Goal: Task Accomplishment & Management: Use online tool/utility

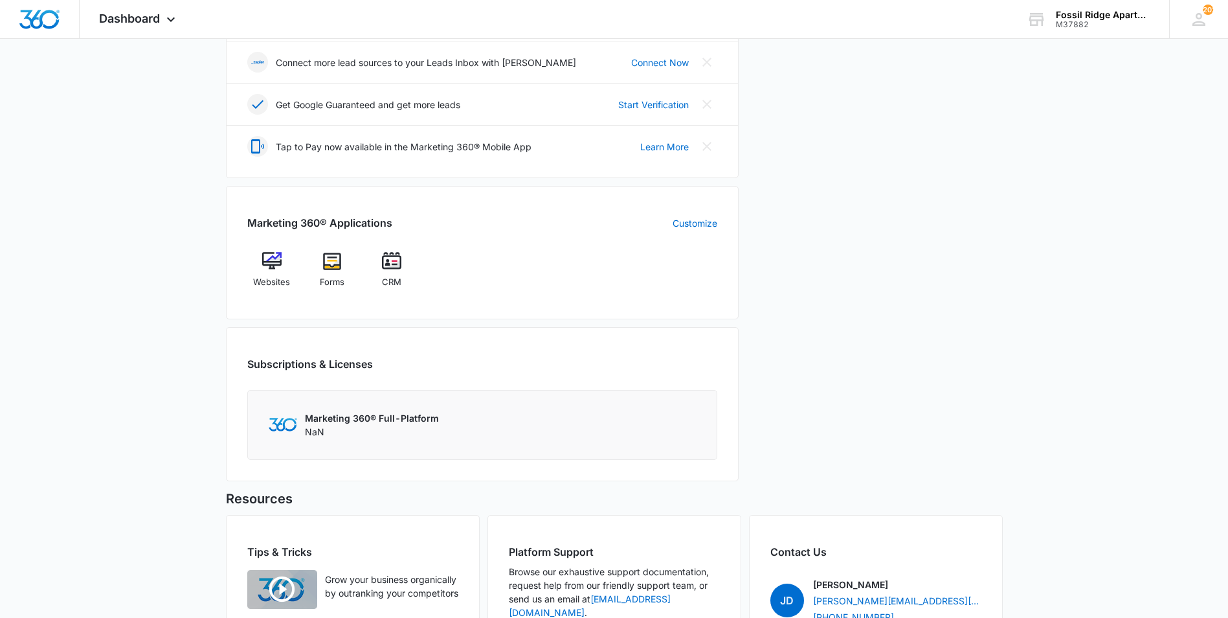
scroll to position [388, 0]
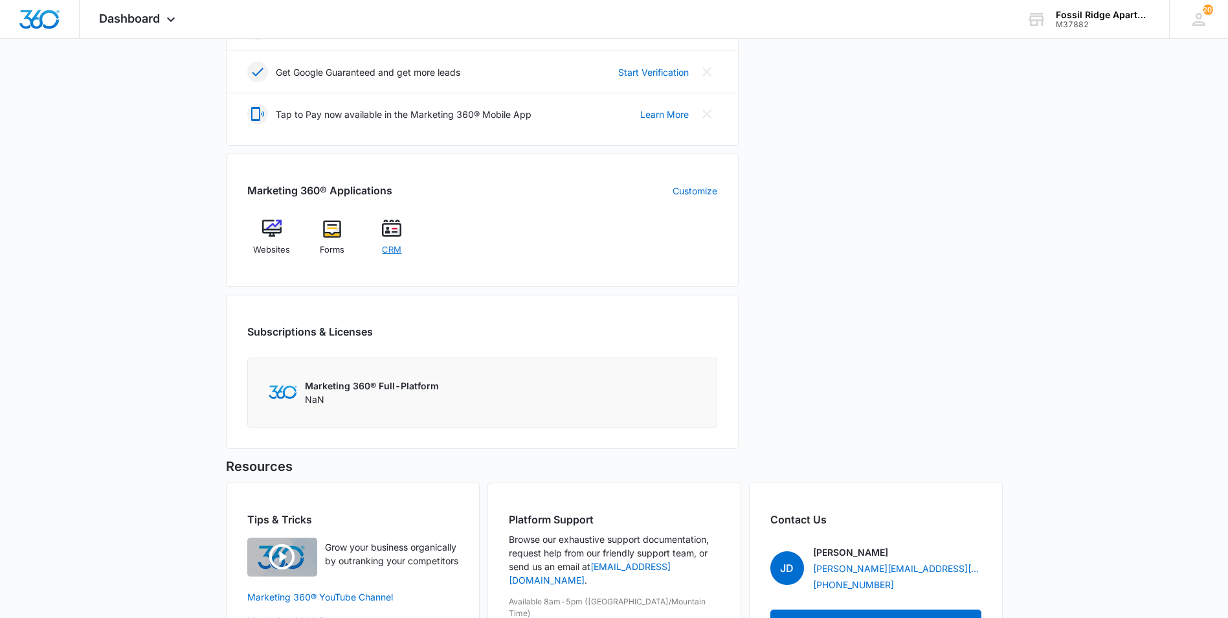
click at [399, 236] on img at bounding box center [391, 228] width 19 height 19
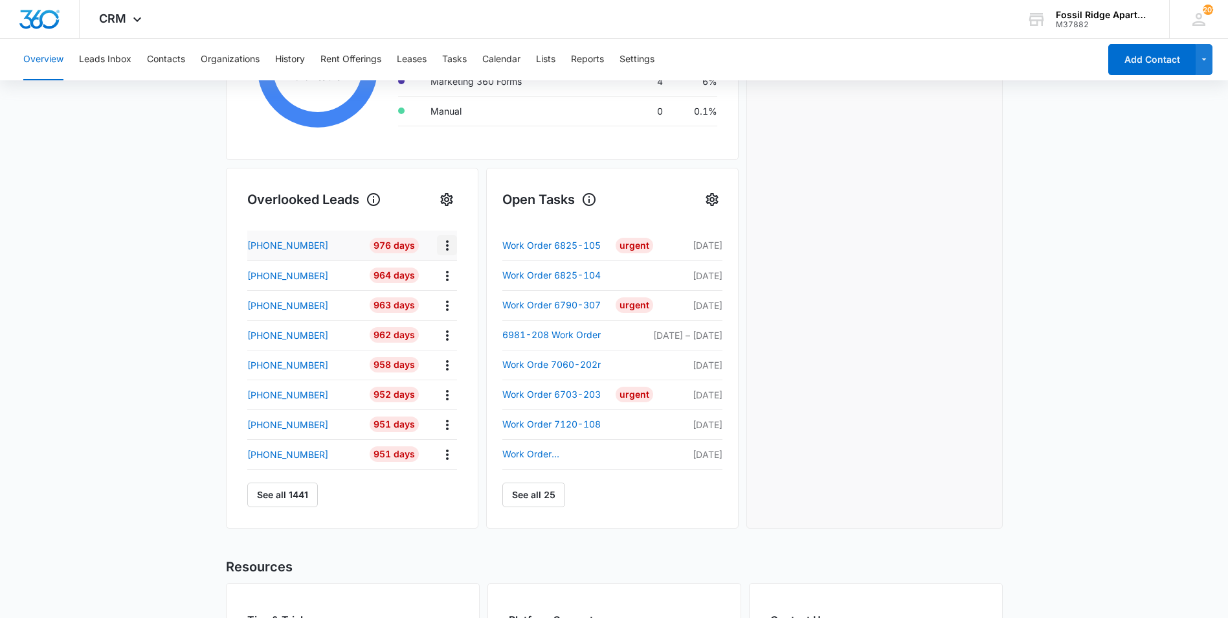
scroll to position [324, 0]
click at [542, 493] on link "See all 25" at bounding box center [533, 492] width 63 height 25
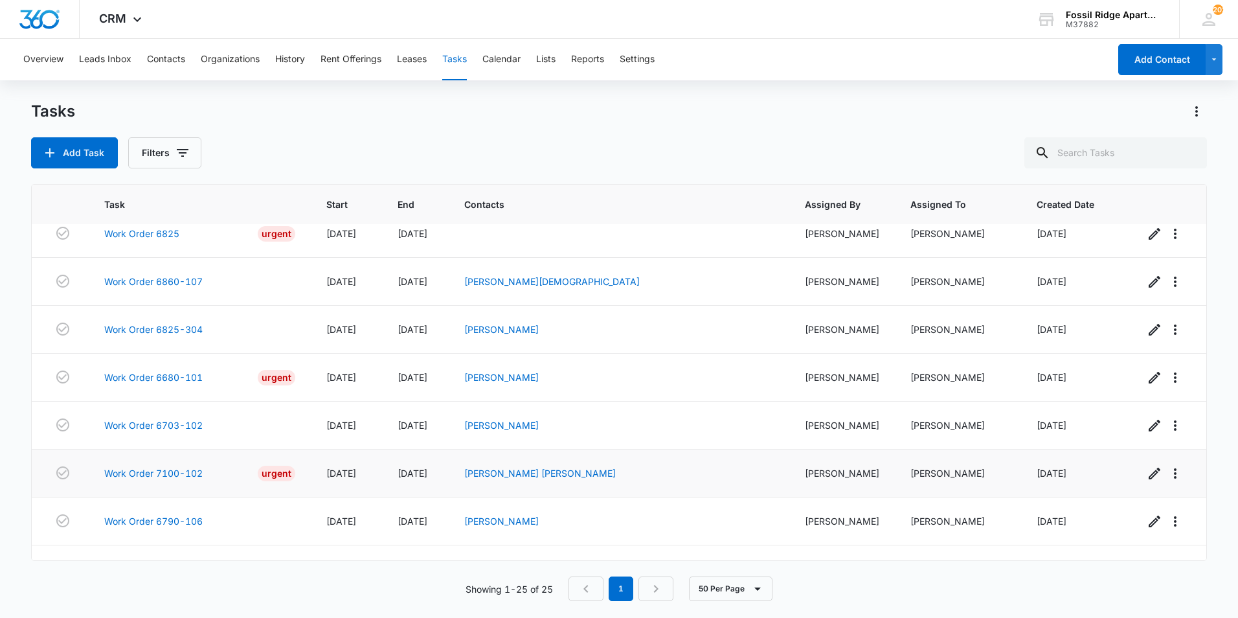
scroll to position [868, 0]
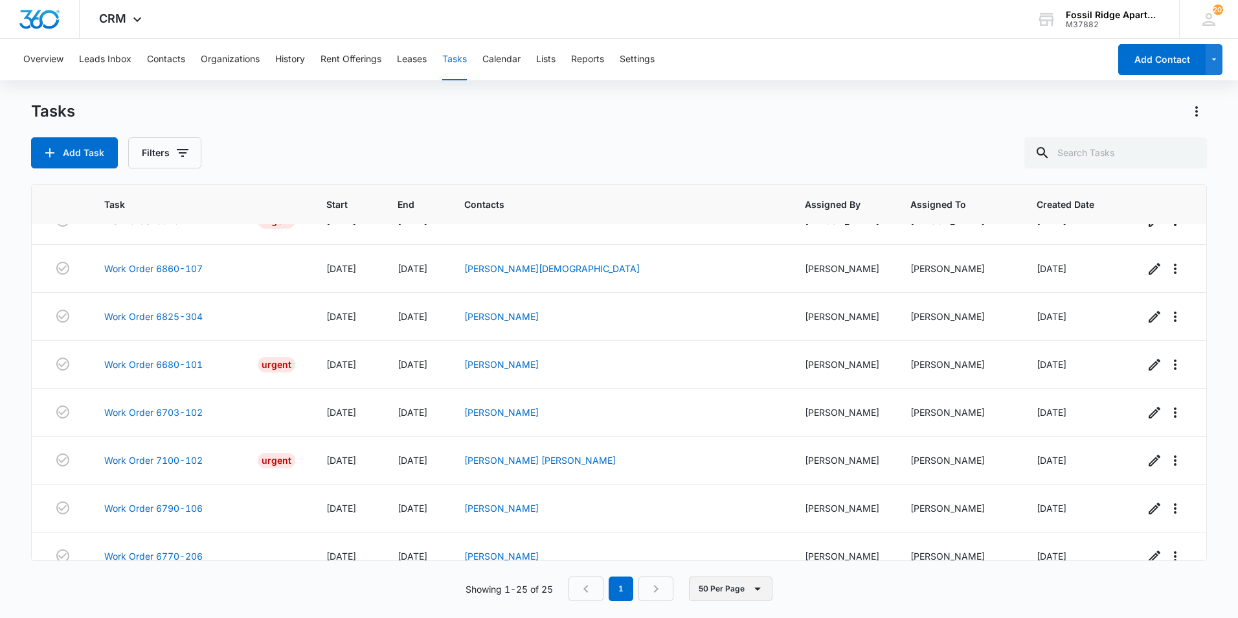
click at [763, 588] on icon "button" at bounding box center [758, 589] width 16 height 16
click at [750, 554] on div "50 Per Page" at bounding box center [732, 550] width 53 height 9
click at [190, 453] on link "Work Order 7100-102" at bounding box center [153, 460] width 98 height 14
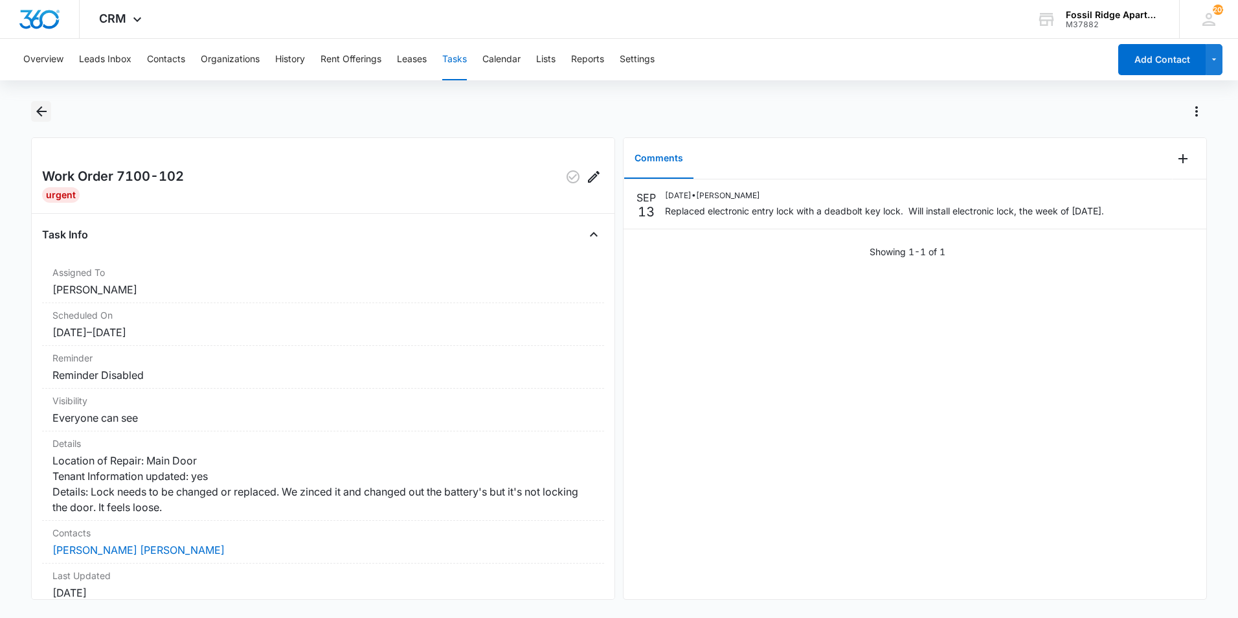
click at [34, 113] on icon "Back" at bounding box center [42, 112] width 16 height 16
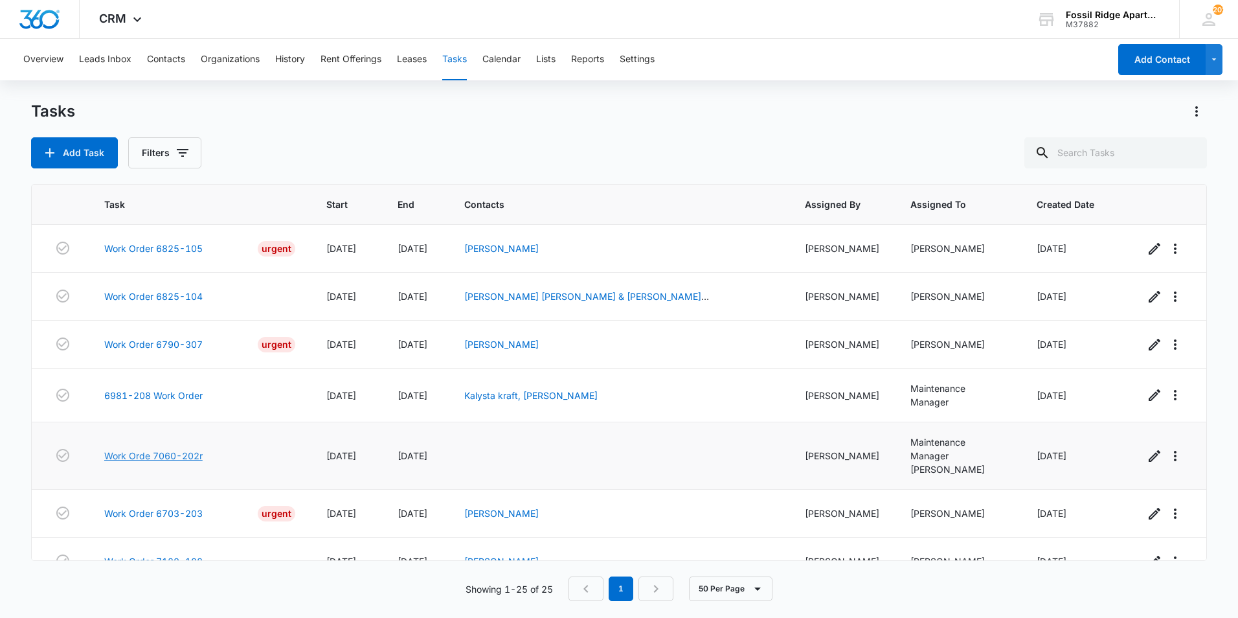
click at [152, 449] on link "Work Orde 7060-202r" at bounding box center [153, 456] width 98 height 14
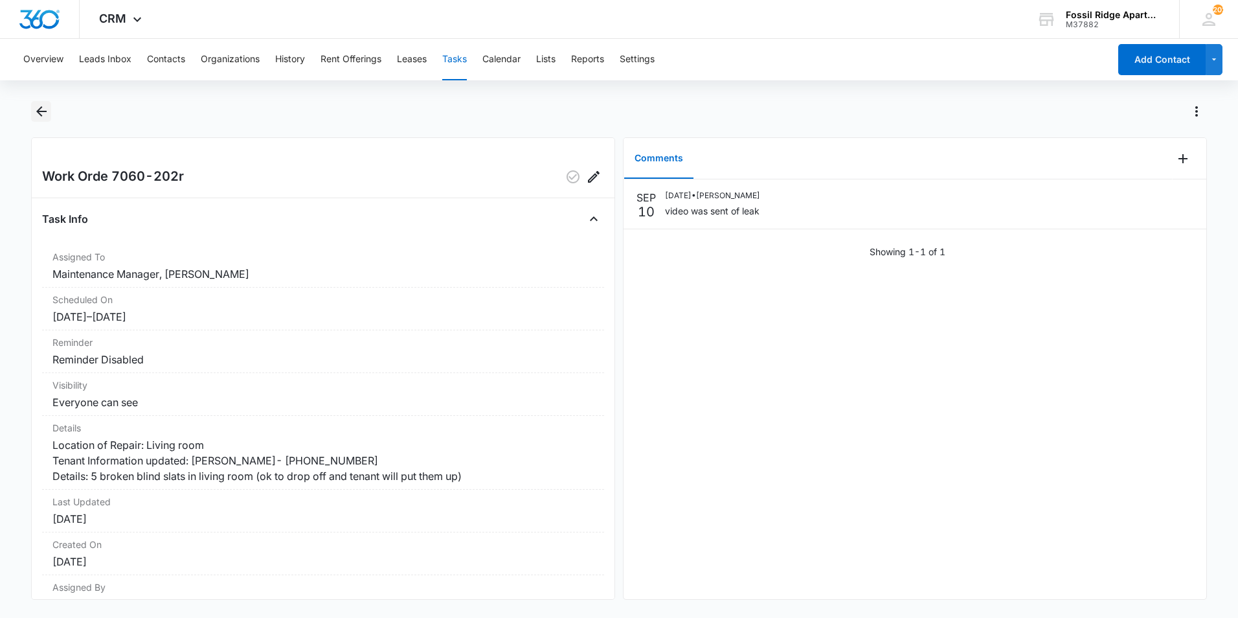
click at [35, 107] on icon "Back" at bounding box center [42, 112] width 16 height 16
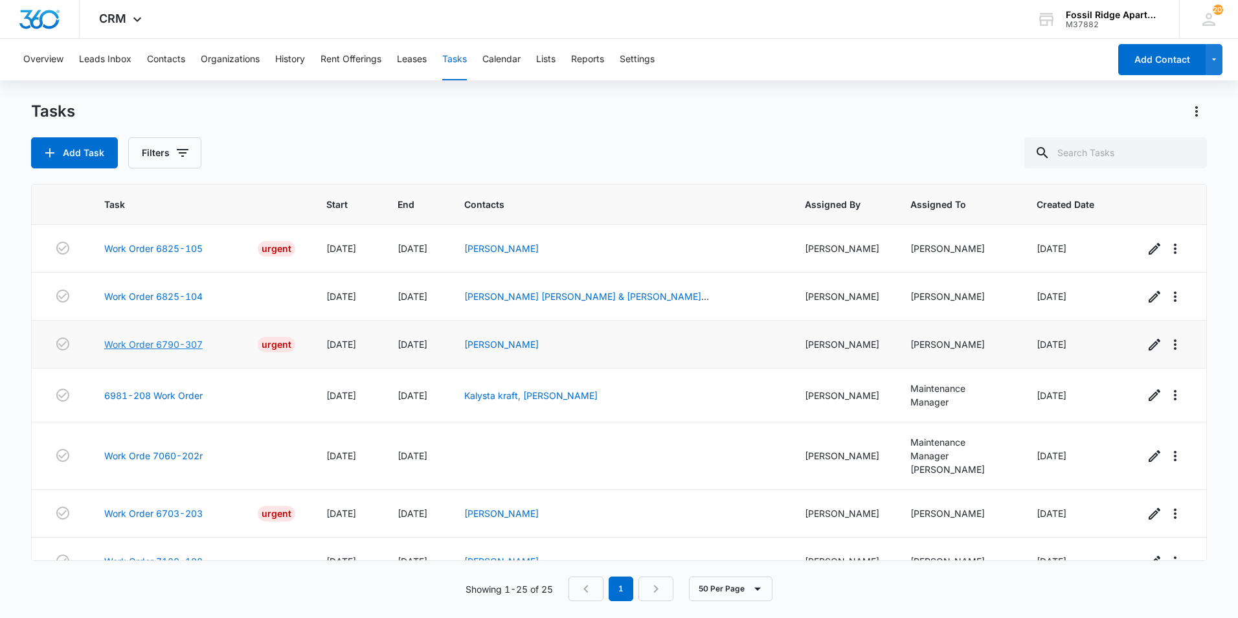
click at [152, 342] on link "Work Order 6790-307" at bounding box center [153, 344] width 98 height 14
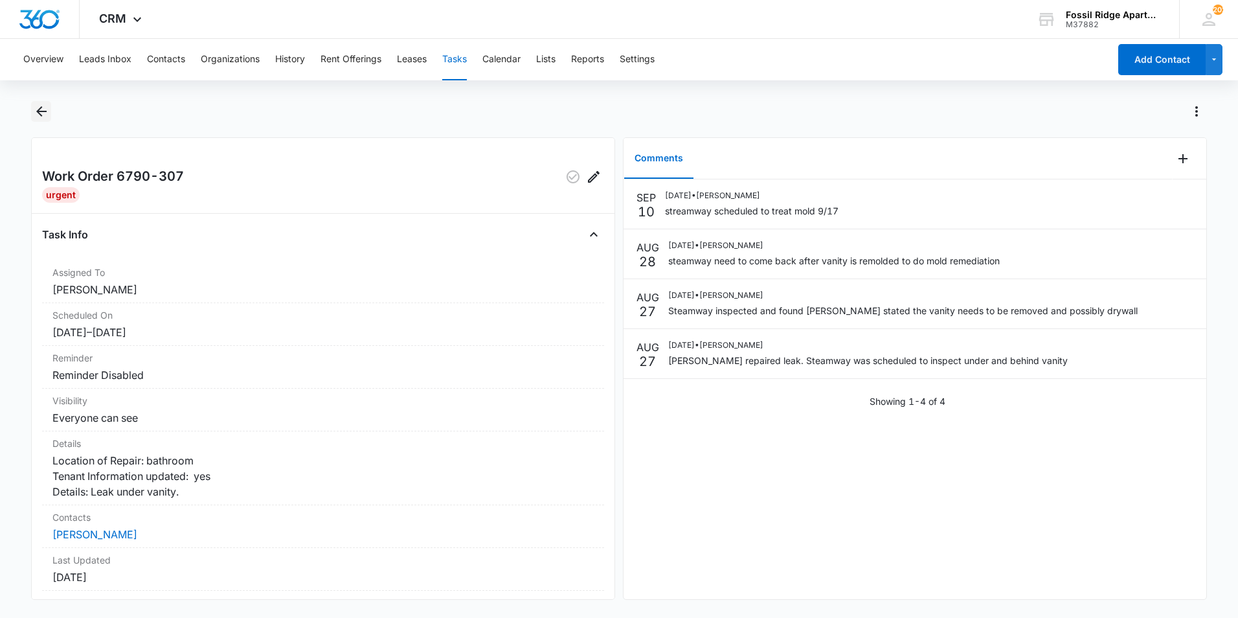
click at [38, 113] on icon "Back" at bounding box center [42, 112] width 16 height 16
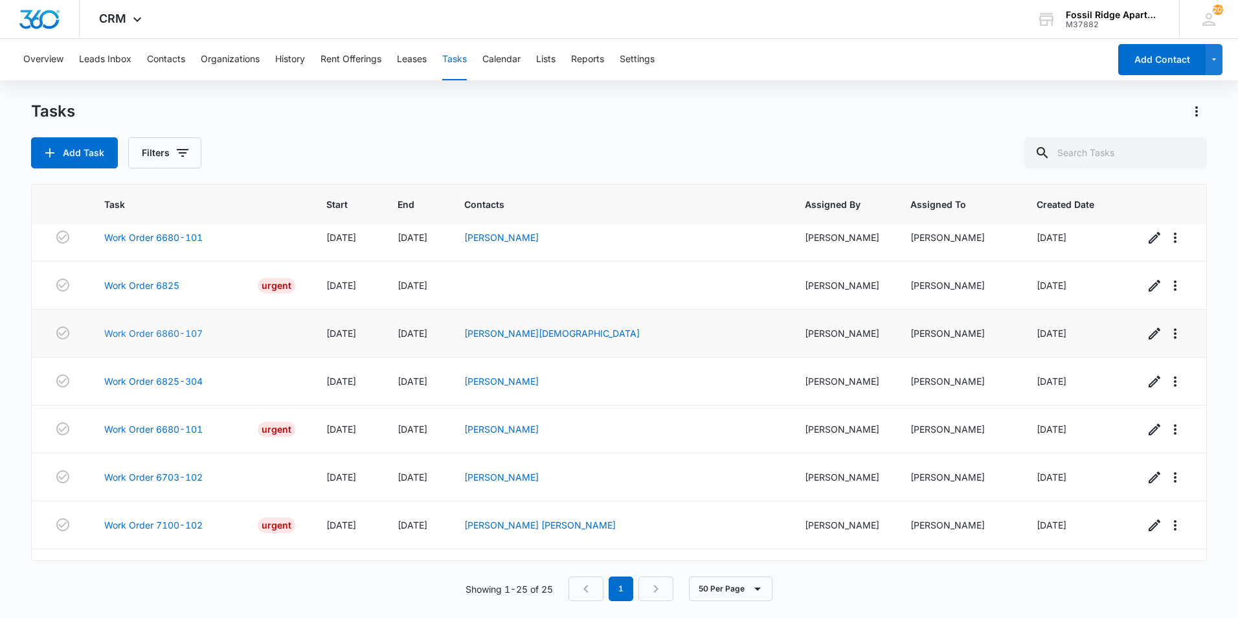
scroll to position [738, 0]
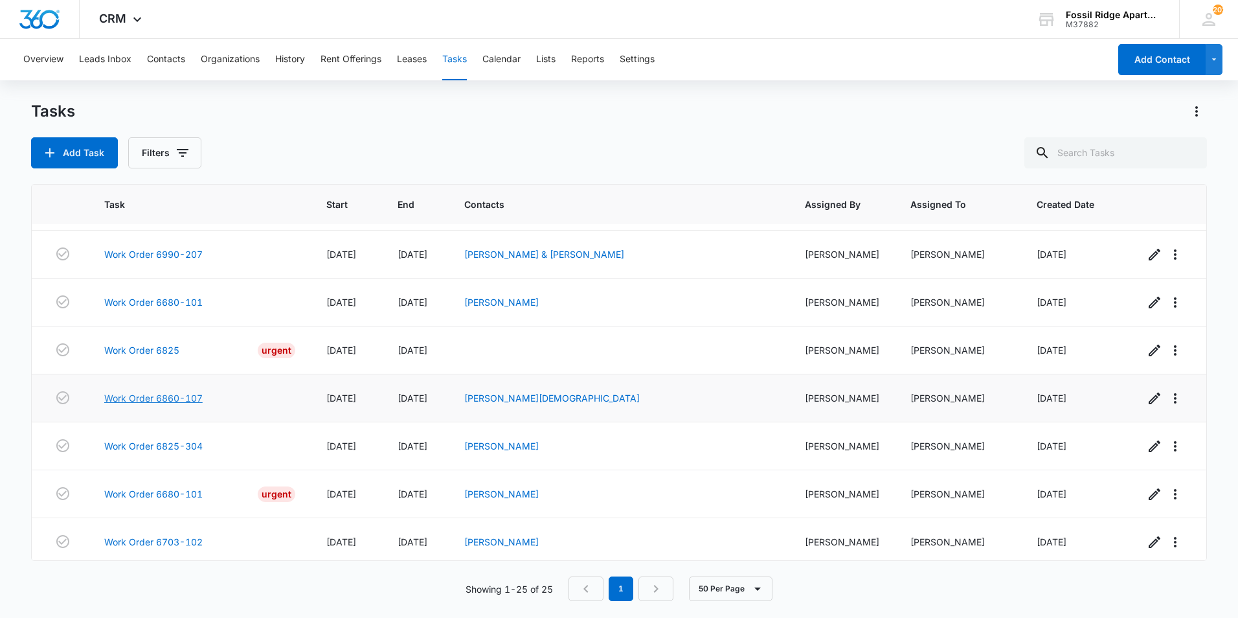
click at [153, 391] on link "Work Order 6860-107" at bounding box center [153, 398] width 98 height 14
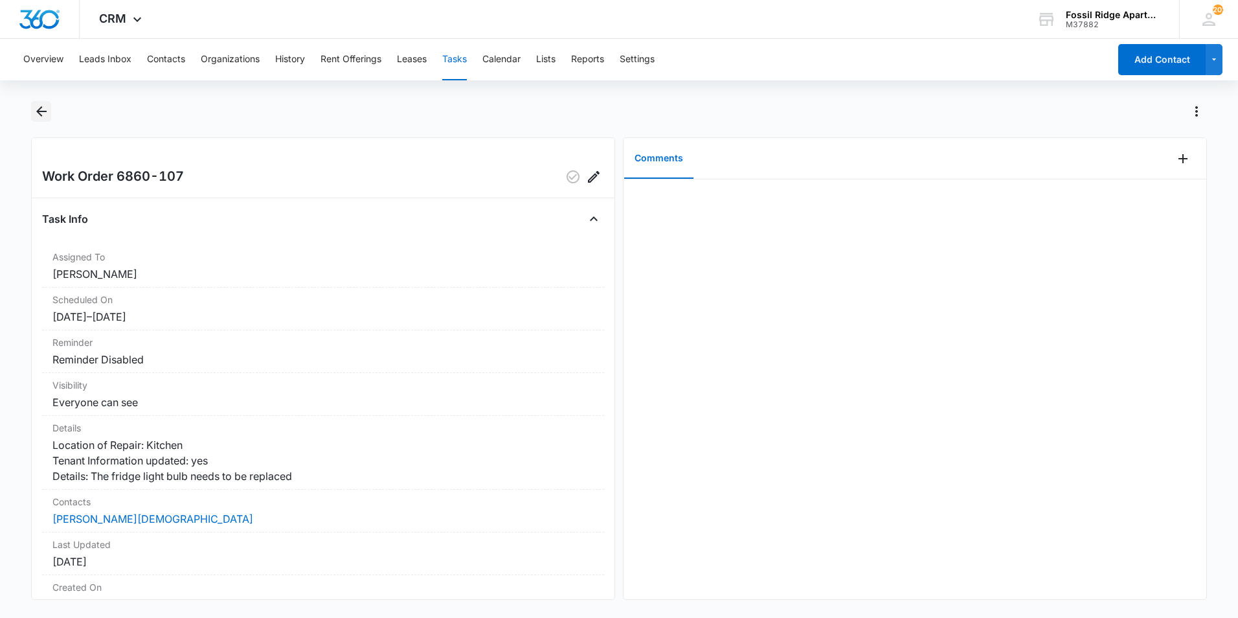
click at [42, 105] on icon "Back" at bounding box center [42, 112] width 16 height 16
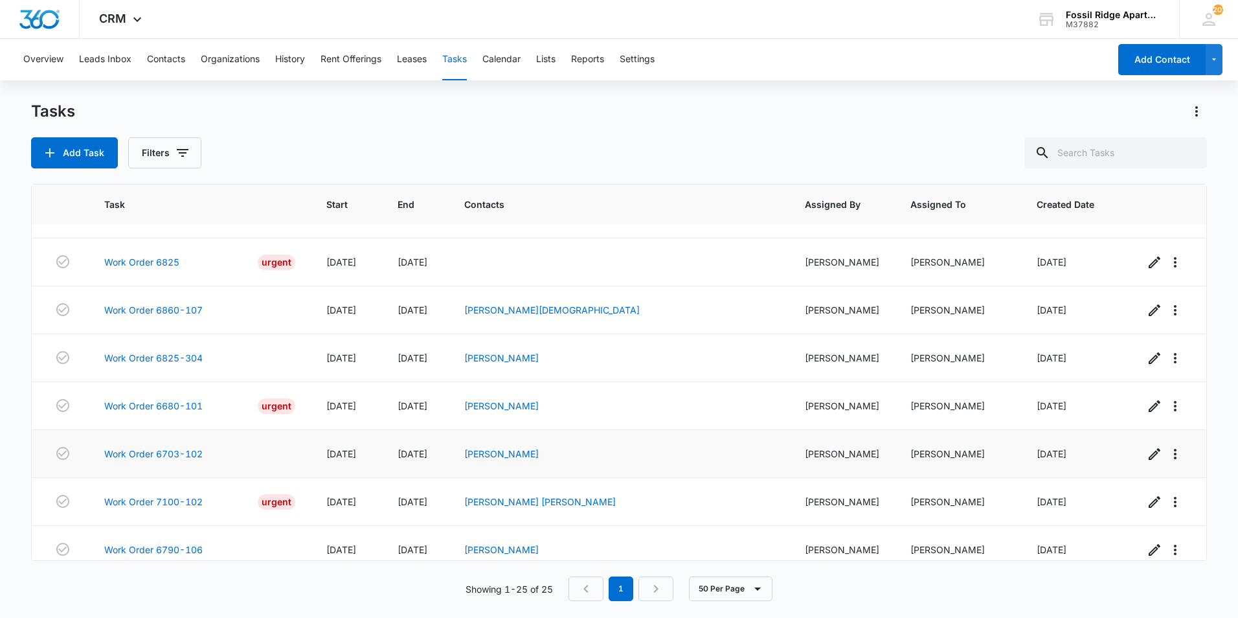
scroll to position [803, 0]
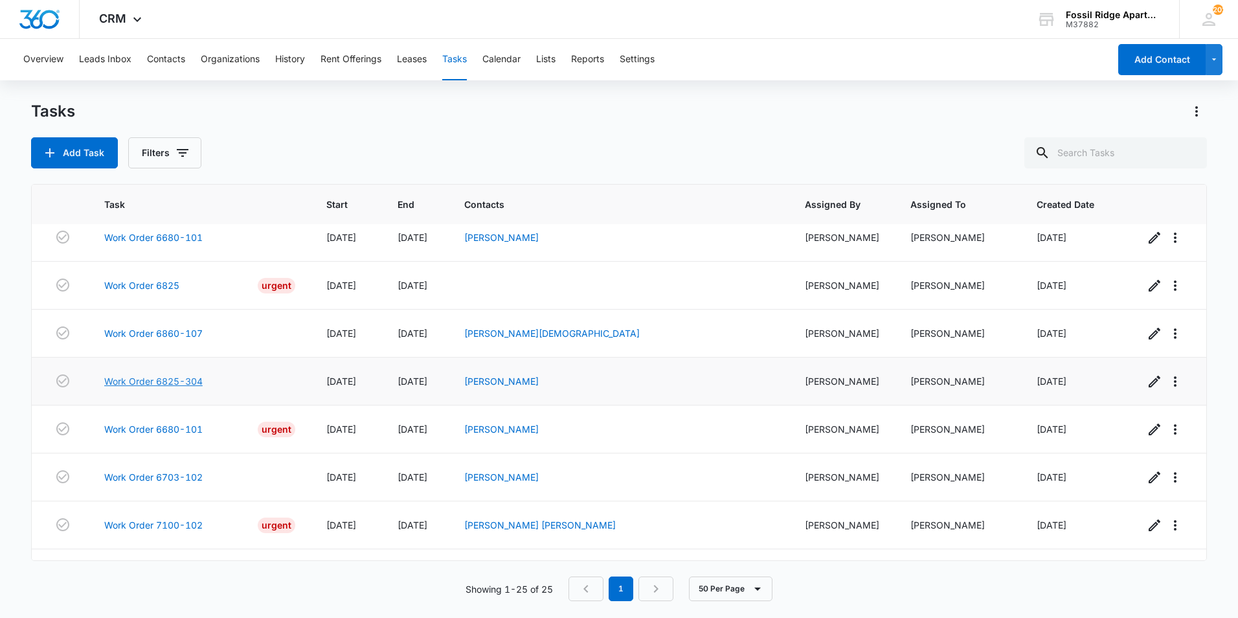
click at [143, 374] on link "Work Order 6825-304" at bounding box center [153, 381] width 98 height 14
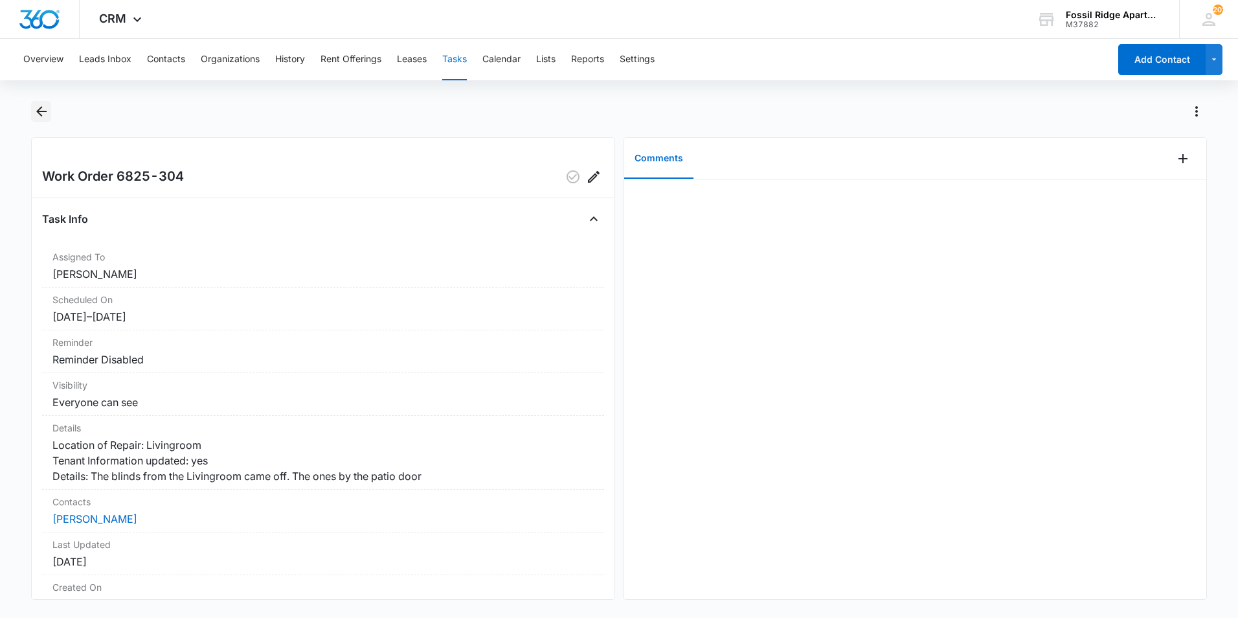
click at [45, 109] on icon "Back" at bounding box center [42, 112] width 16 height 16
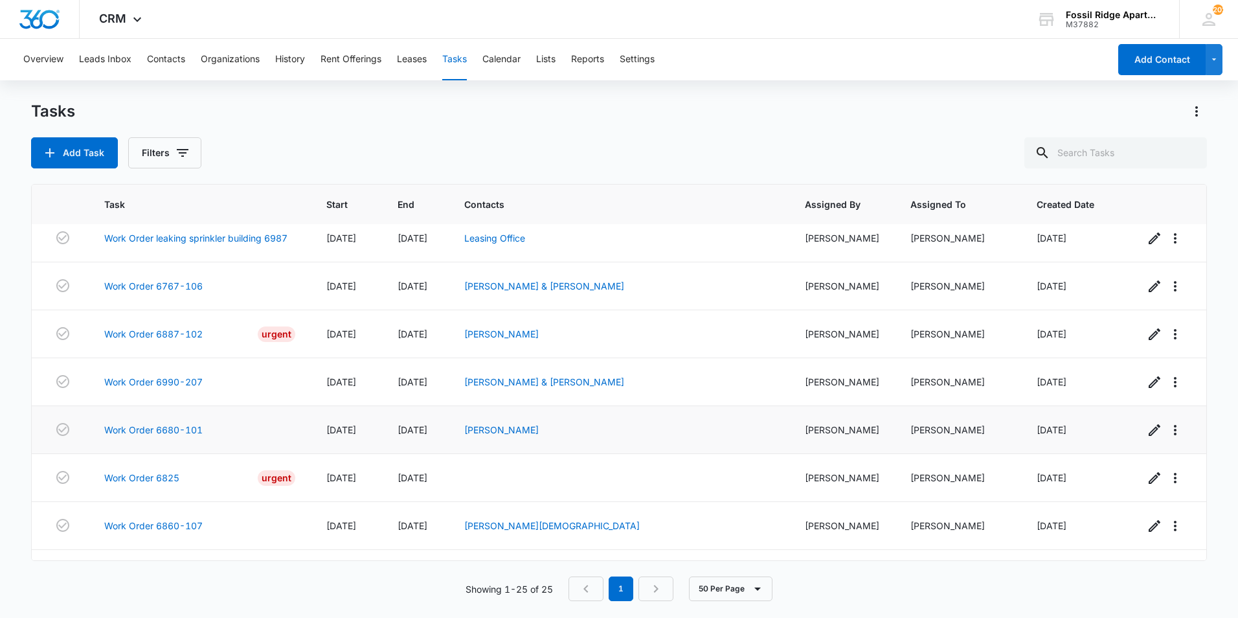
scroll to position [609, 0]
click at [197, 329] on link "Work Order 6887-102" at bounding box center [153, 336] width 98 height 14
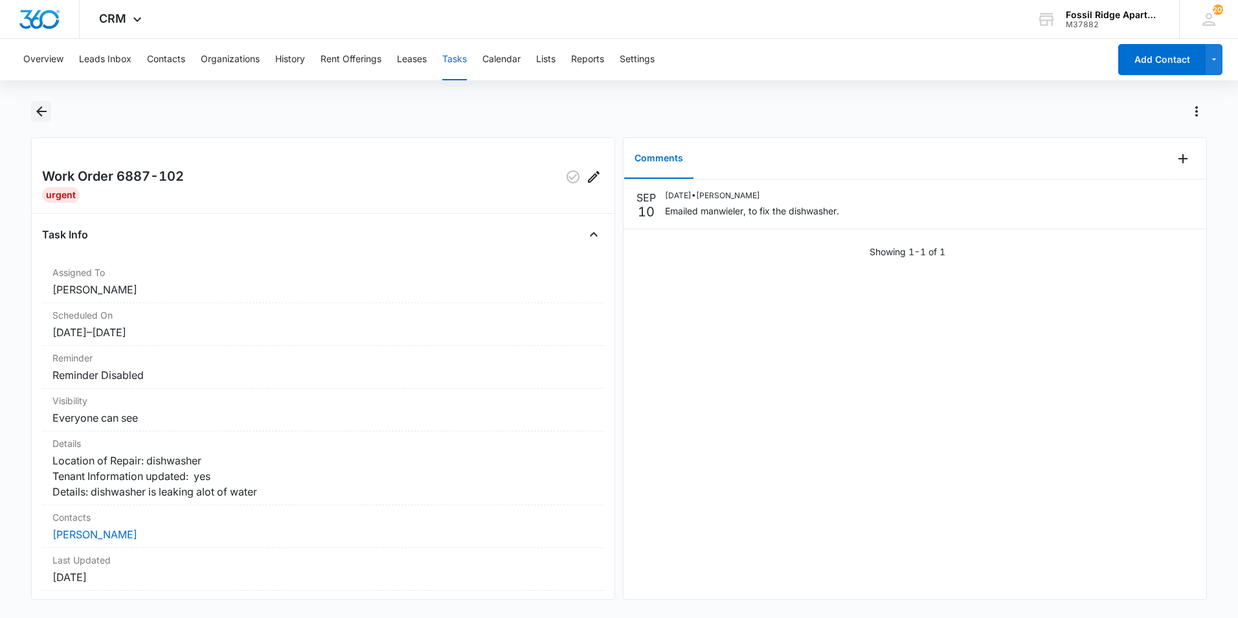
click at [46, 110] on icon "Back" at bounding box center [42, 112] width 16 height 16
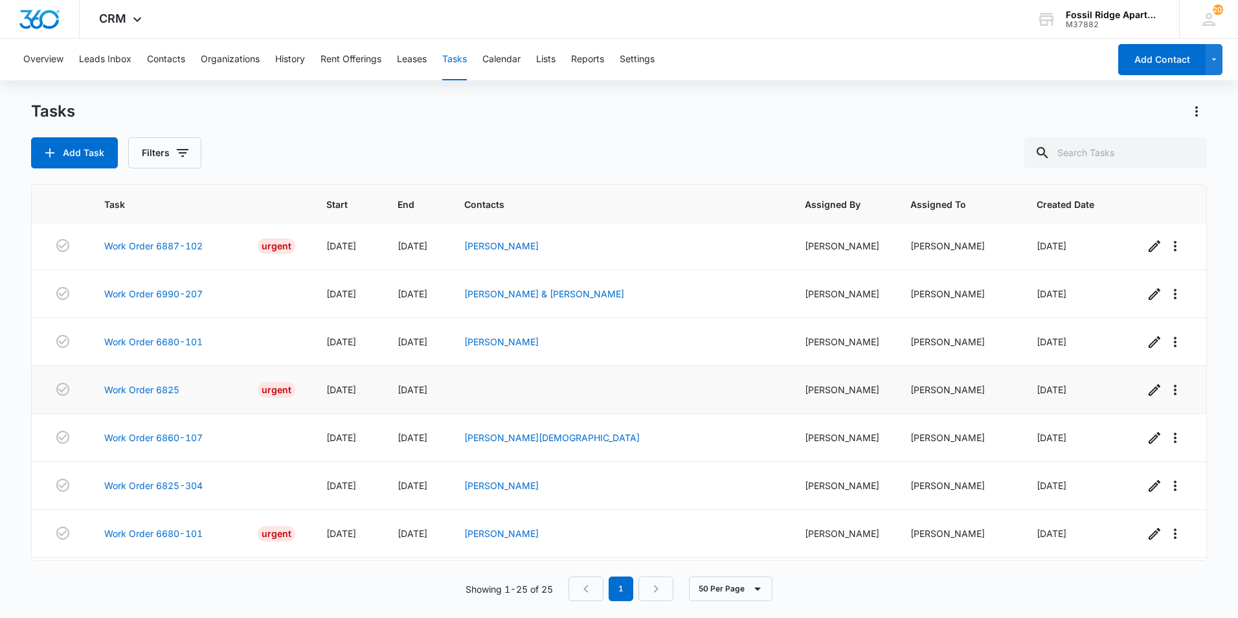
scroll to position [868, 0]
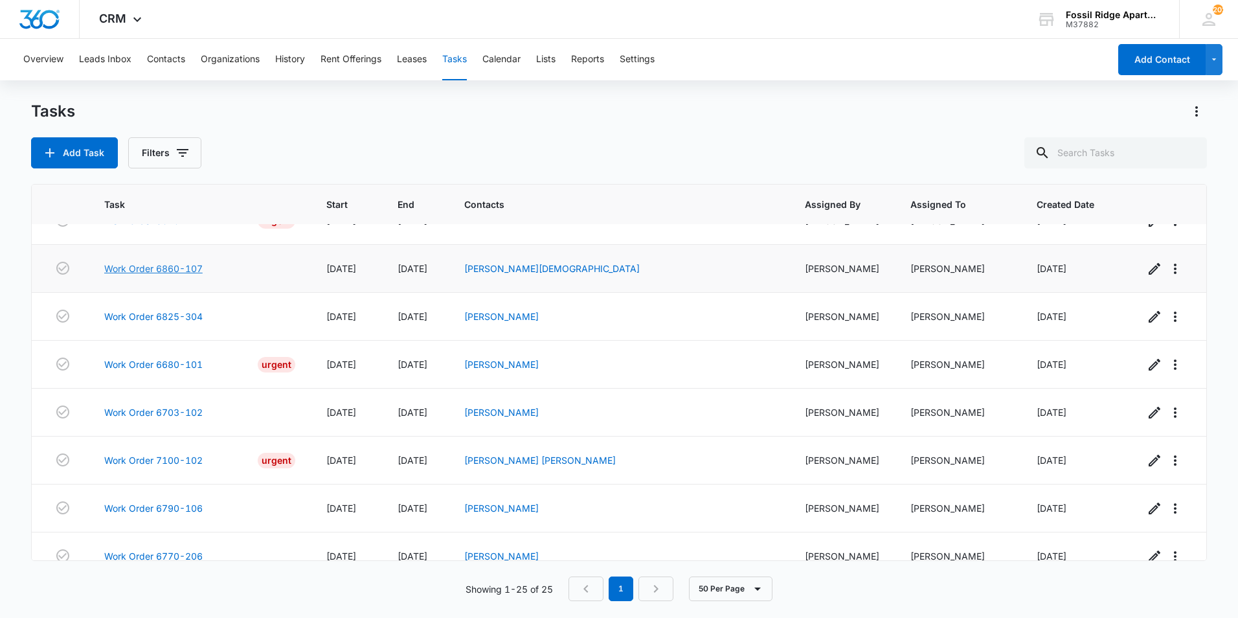
click at [188, 262] on link "Work Order 6860-107" at bounding box center [153, 269] width 98 height 14
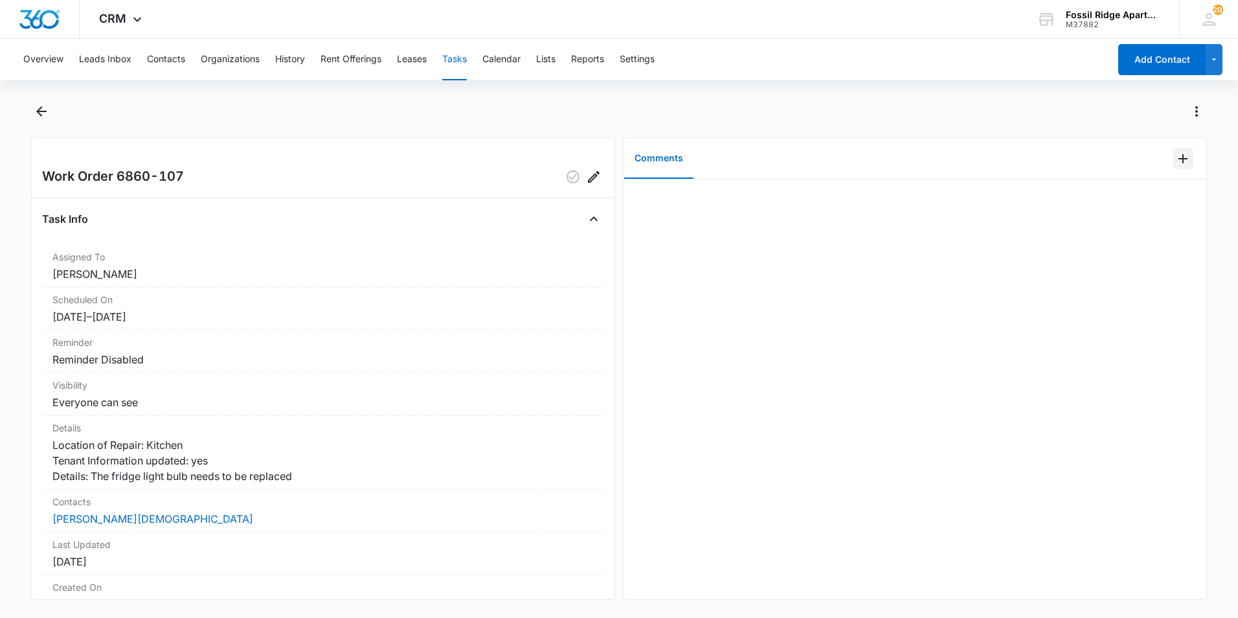
click at [1175, 161] on icon "Add Comment" at bounding box center [1183, 159] width 16 height 16
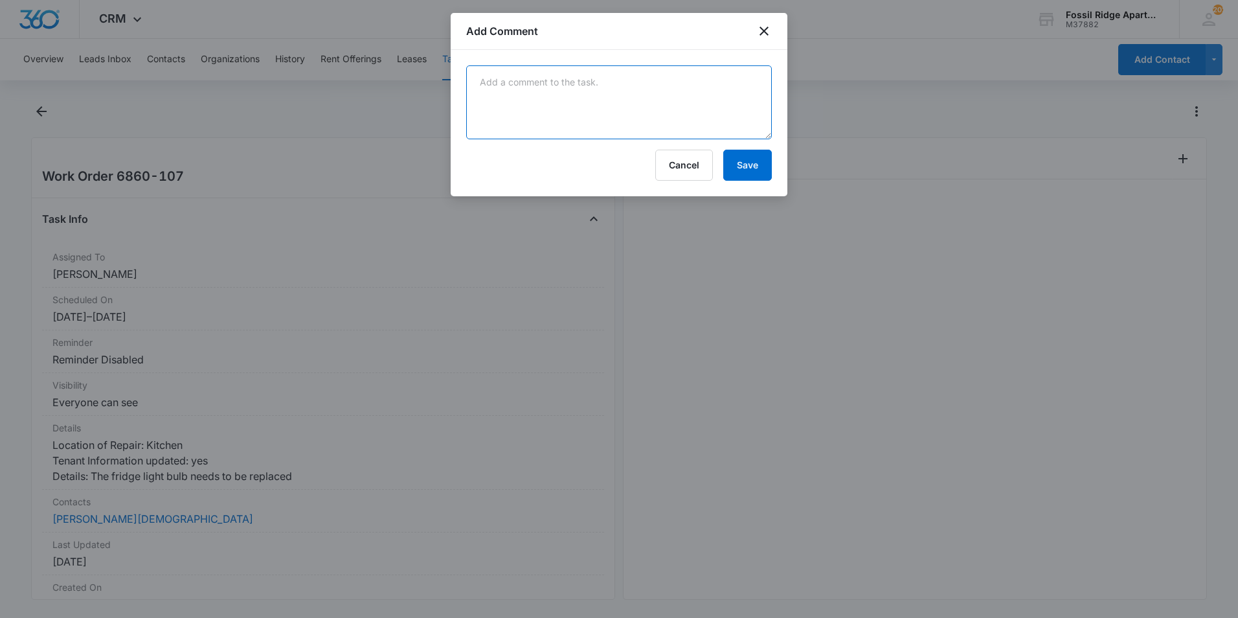
click at [620, 117] on textarea at bounding box center [619, 102] width 306 height 74
type textarea "Replaced refrigerator lightbulb."
click at [746, 170] on button "Save" at bounding box center [747, 165] width 49 height 31
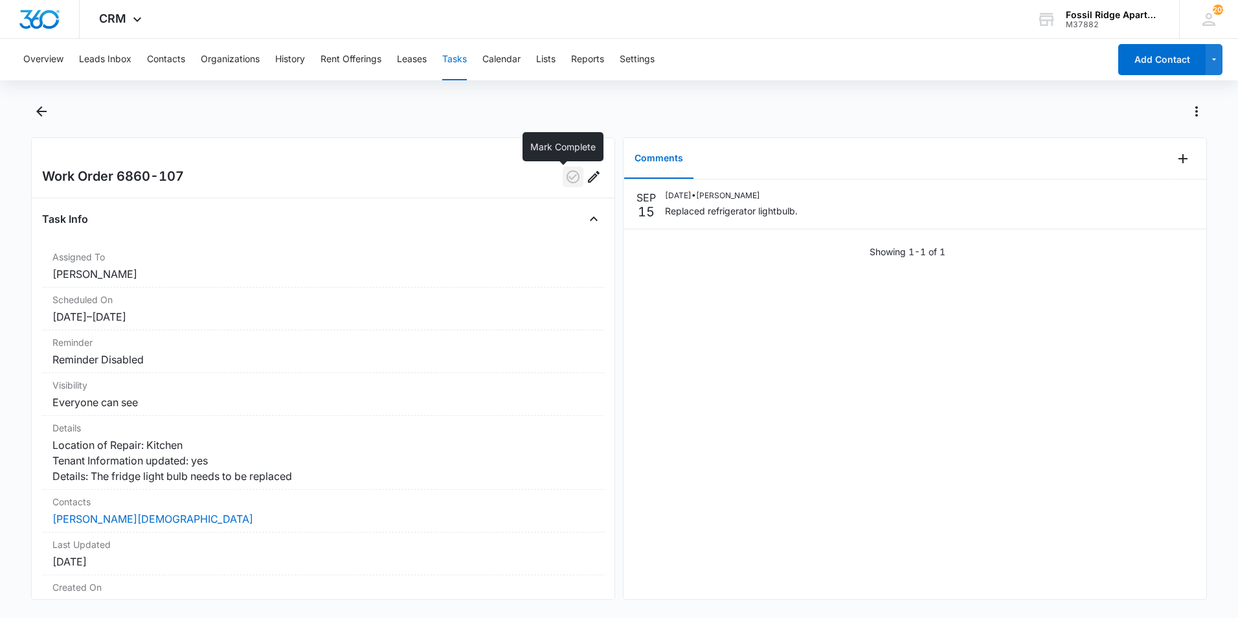
click at [565, 174] on icon "button" at bounding box center [573, 177] width 16 height 16
click at [36, 111] on icon "Back" at bounding box center [41, 111] width 10 height 10
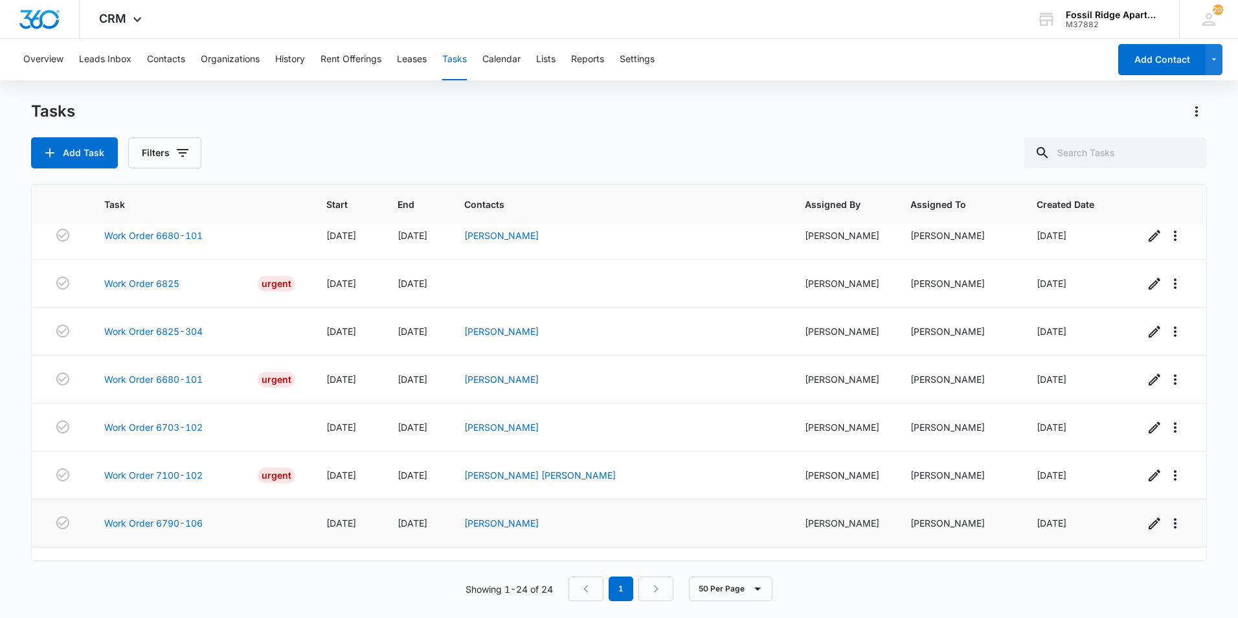
scroll to position [820, 0]
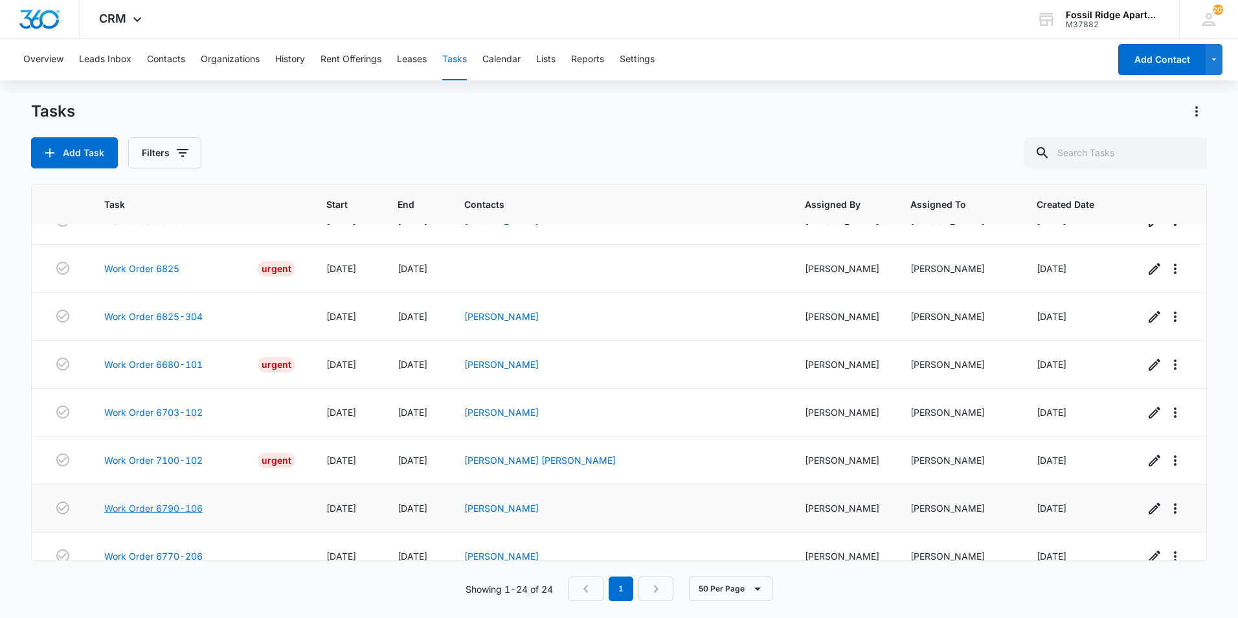
click at [168, 501] on link "Work Order 6790-106" at bounding box center [153, 508] width 98 height 14
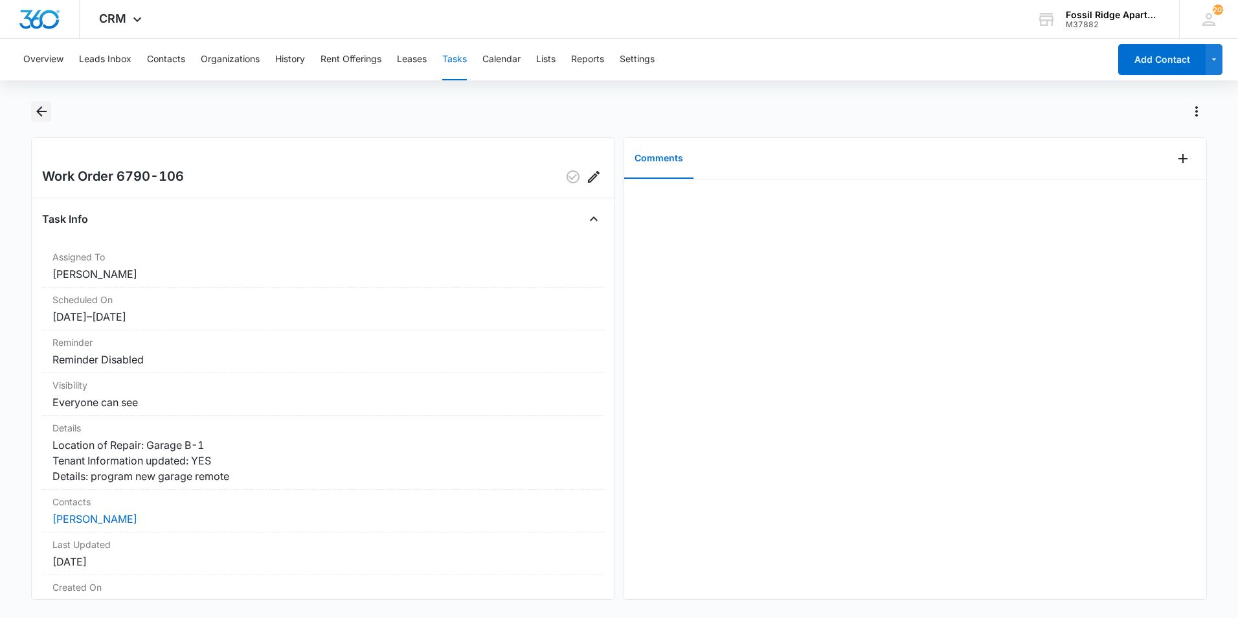
click at [48, 112] on icon "Back" at bounding box center [42, 112] width 16 height 16
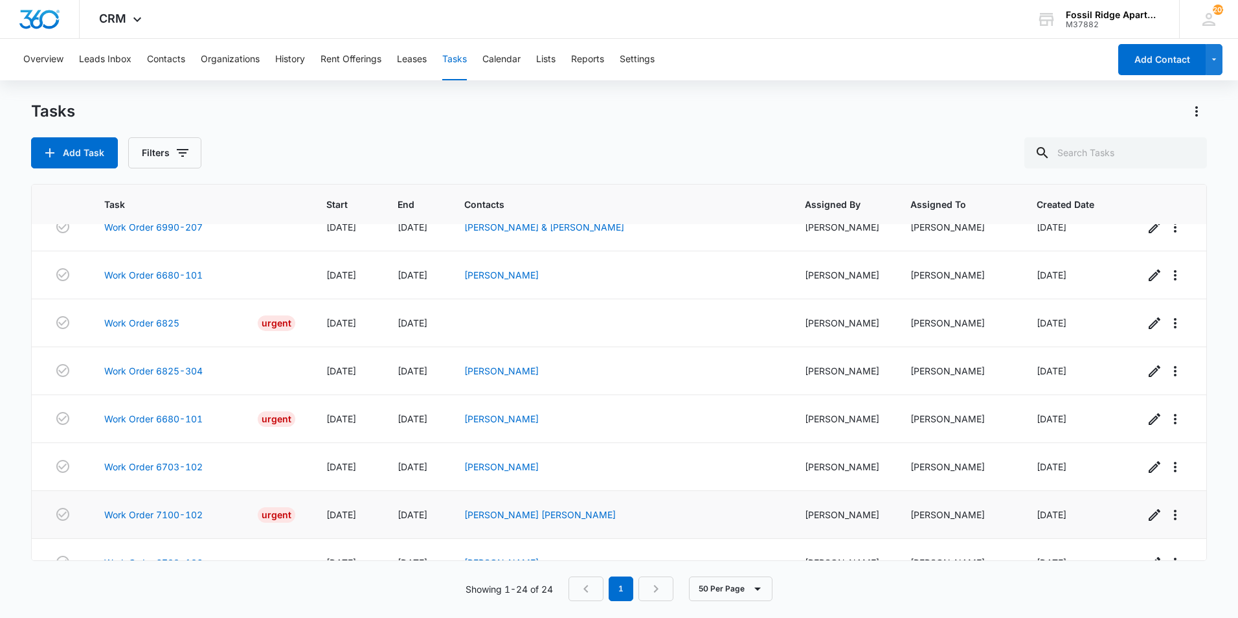
scroll to position [820, 0]
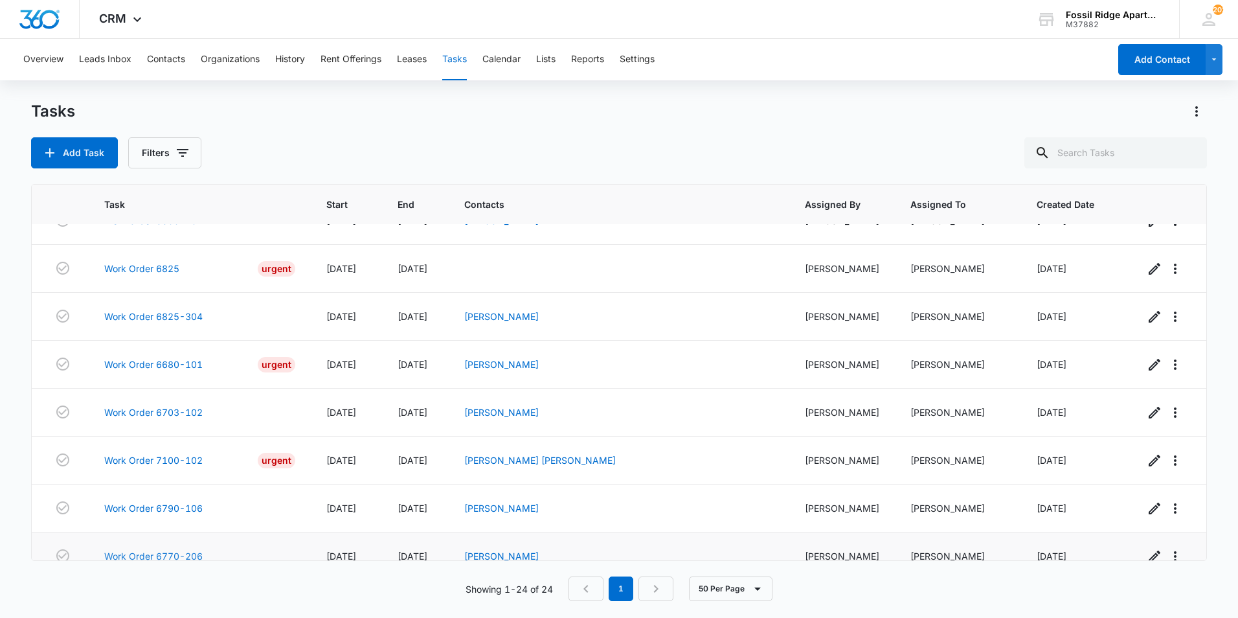
click at [172, 549] on link "Work Order 6770-206" at bounding box center [153, 556] width 98 height 14
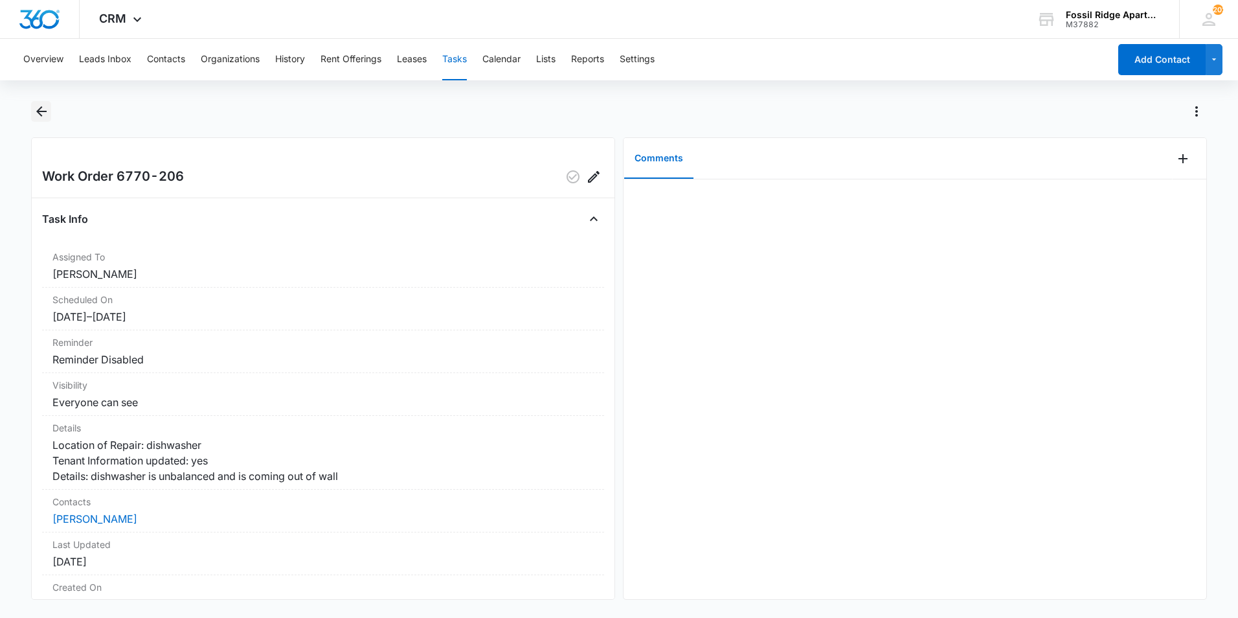
click at [40, 113] on icon "Back" at bounding box center [42, 112] width 16 height 16
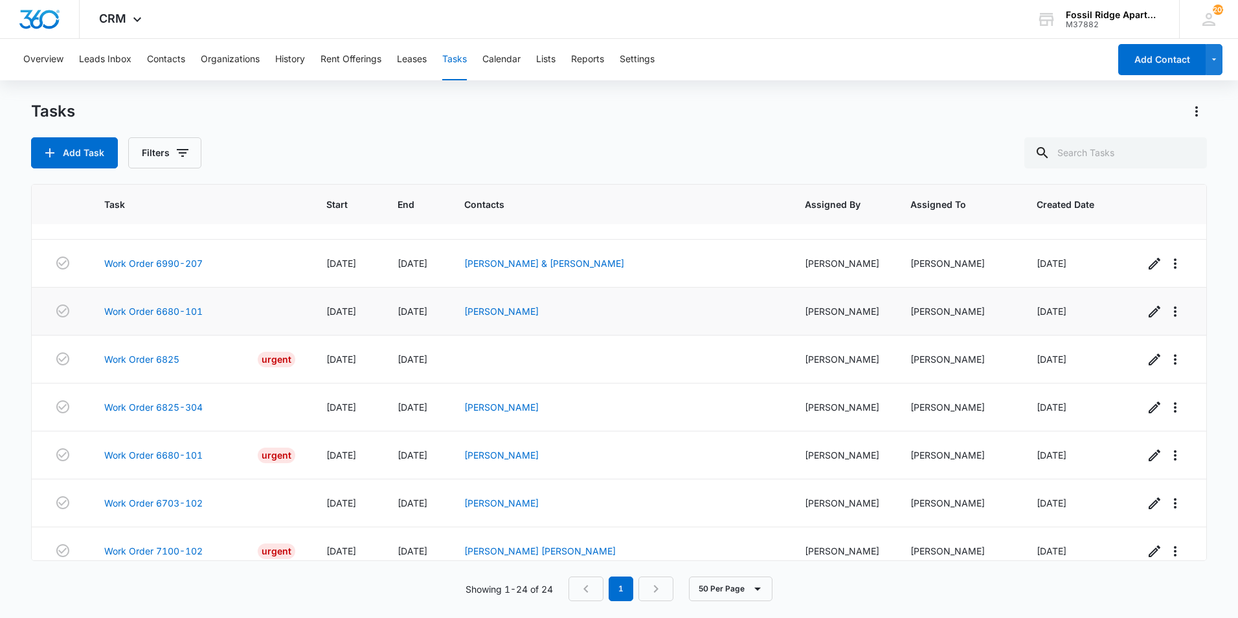
scroll to position [820, 0]
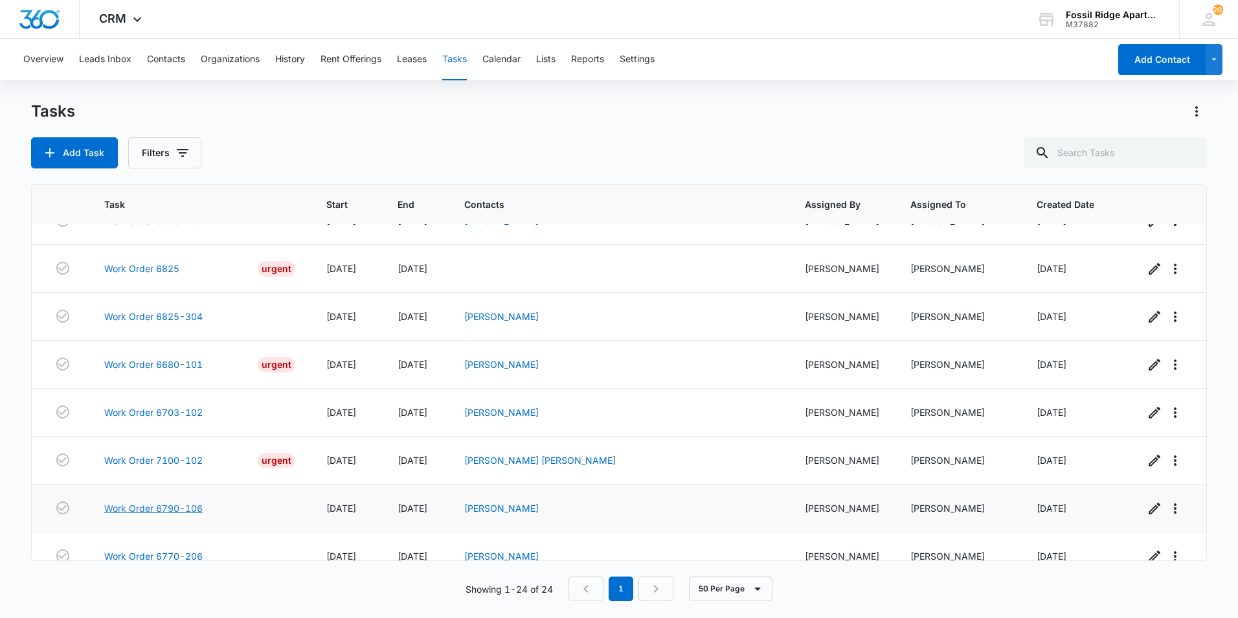
click at [174, 501] on link "Work Order 6790-106" at bounding box center [153, 508] width 98 height 14
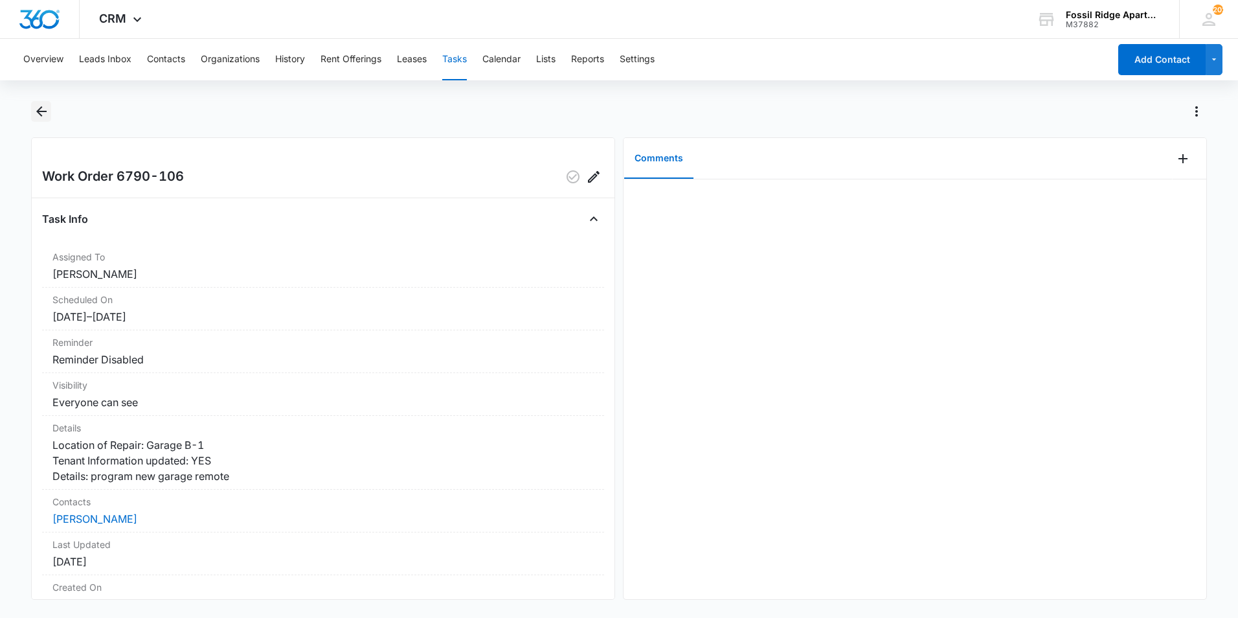
click at [38, 113] on icon "Back" at bounding box center [41, 111] width 10 height 10
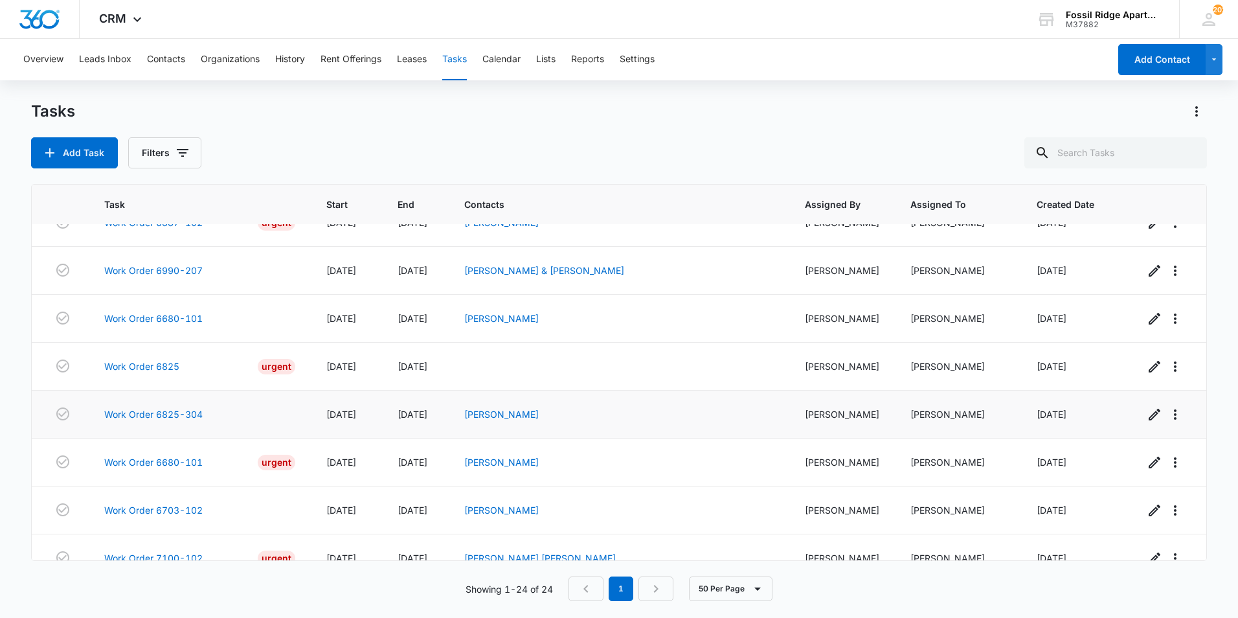
scroll to position [820, 0]
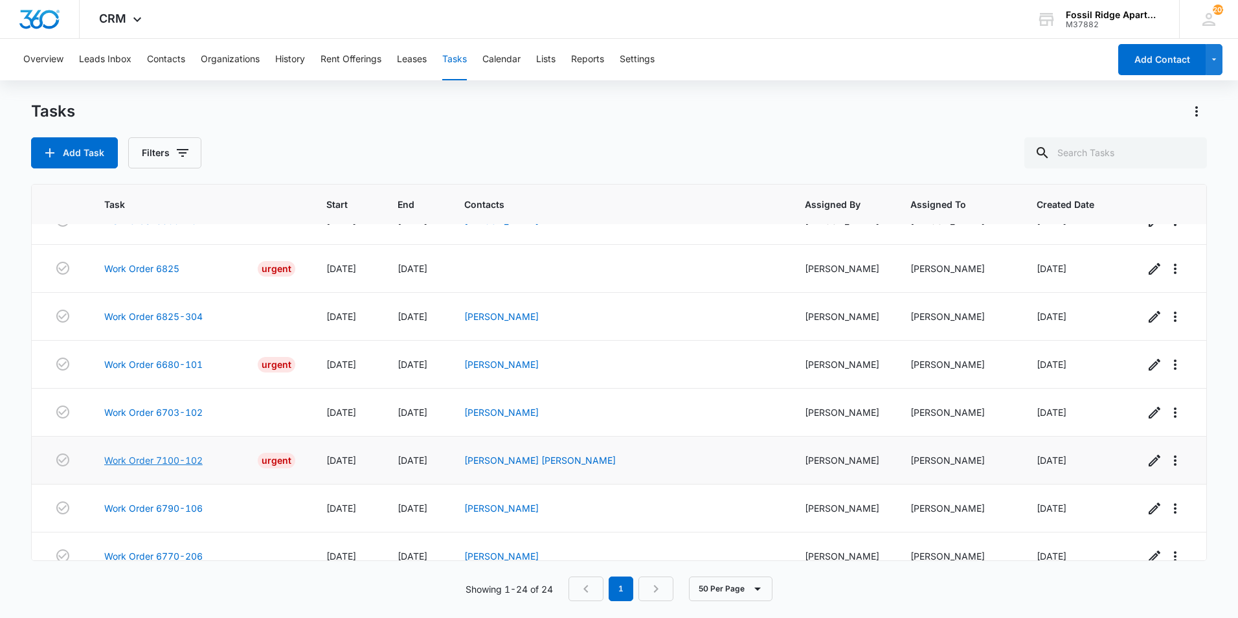
click at [148, 453] on link "Work Order 7100-102" at bounding box center [153, 460] width 98 height 14
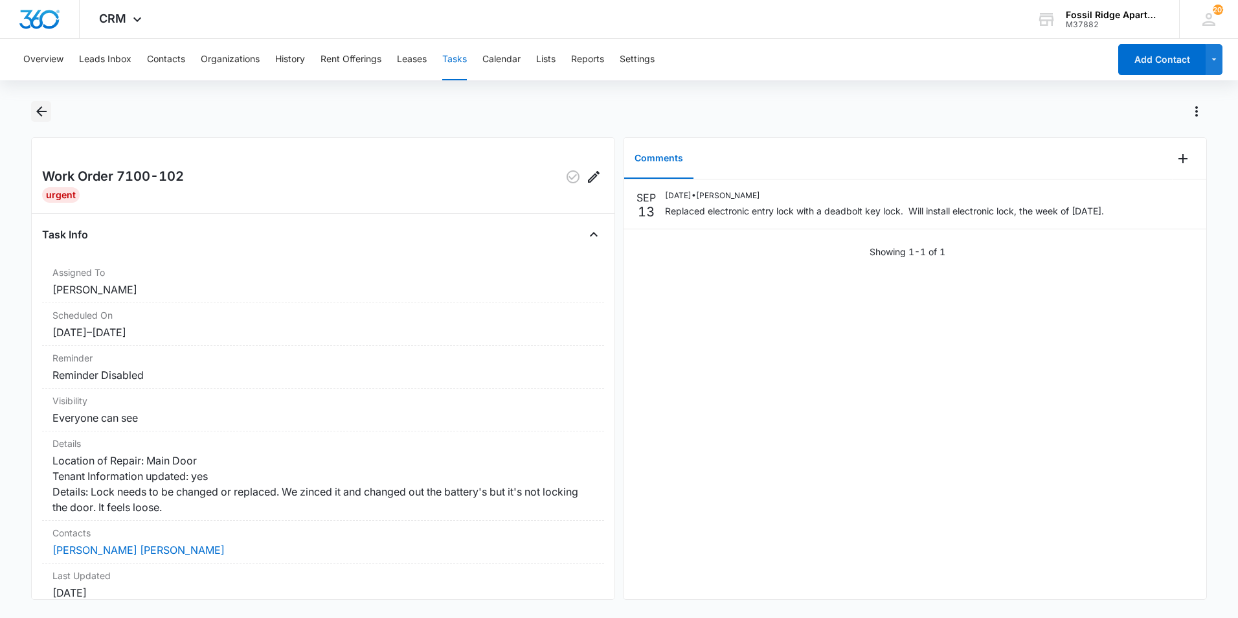
click at [46, 109] on icon "Back" at bounding box center [42, 112] width 16 height 16
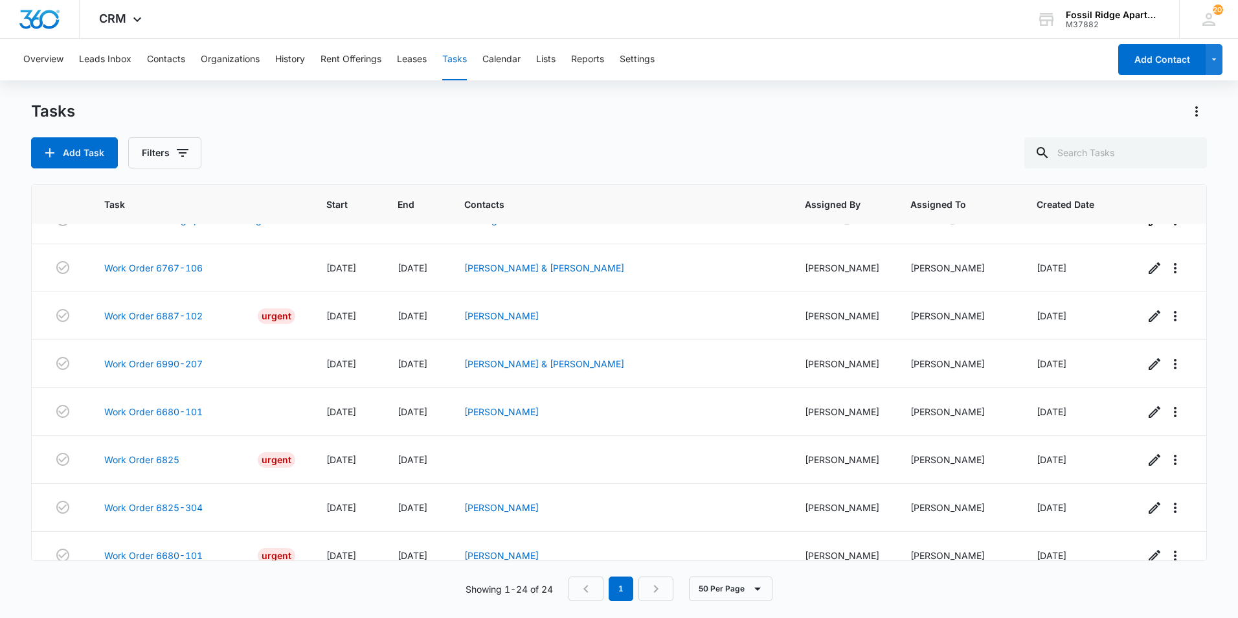
scroll to position [820, 0]
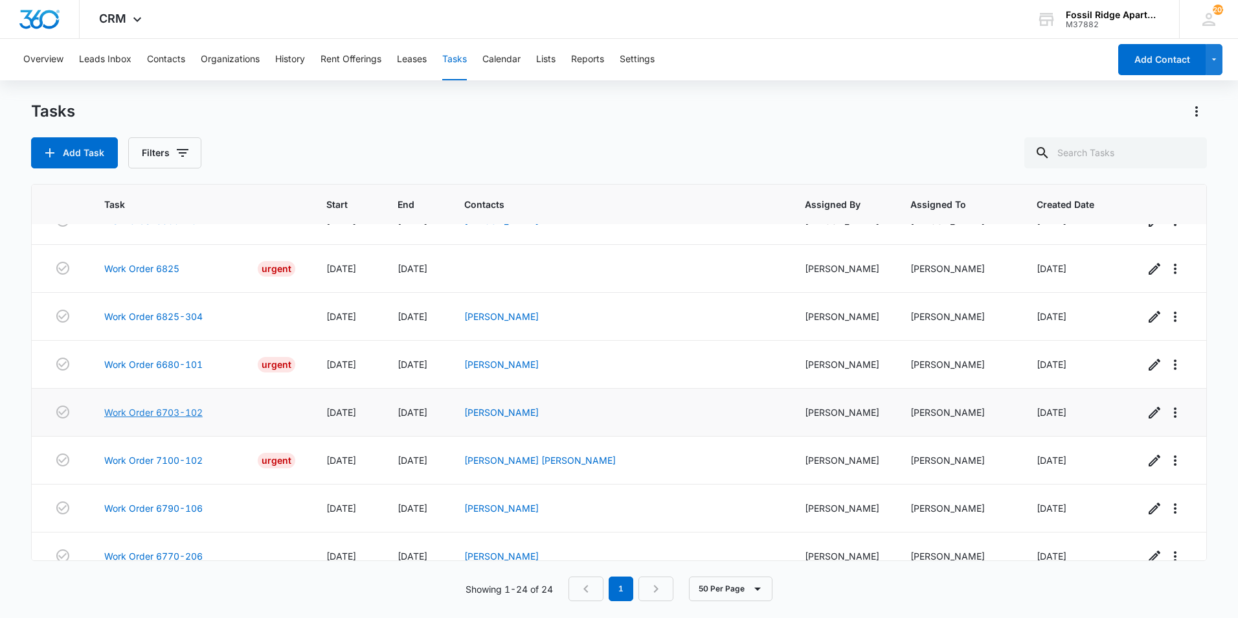
click at [168, 405] on link "Work Order 6703-102" at bounding box center [153, 412] width 98 height 14
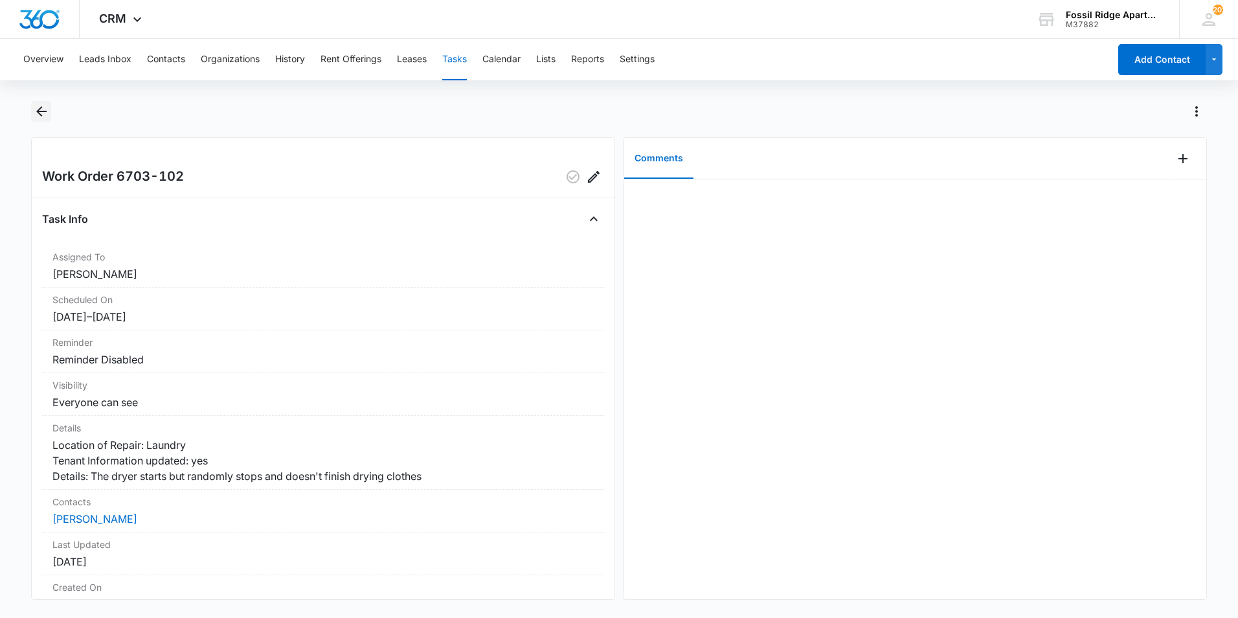
click at [36, 105] on icon "Back" at bounding box center [42, 112] width 16 height 16
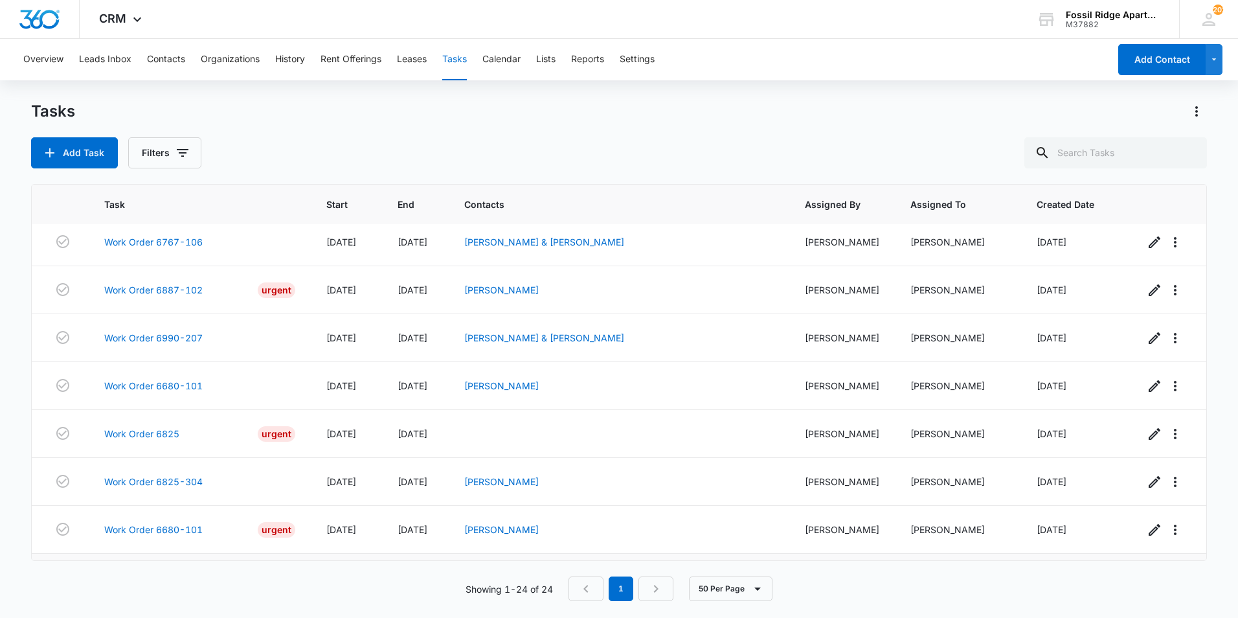
scroll to position [820, 0]
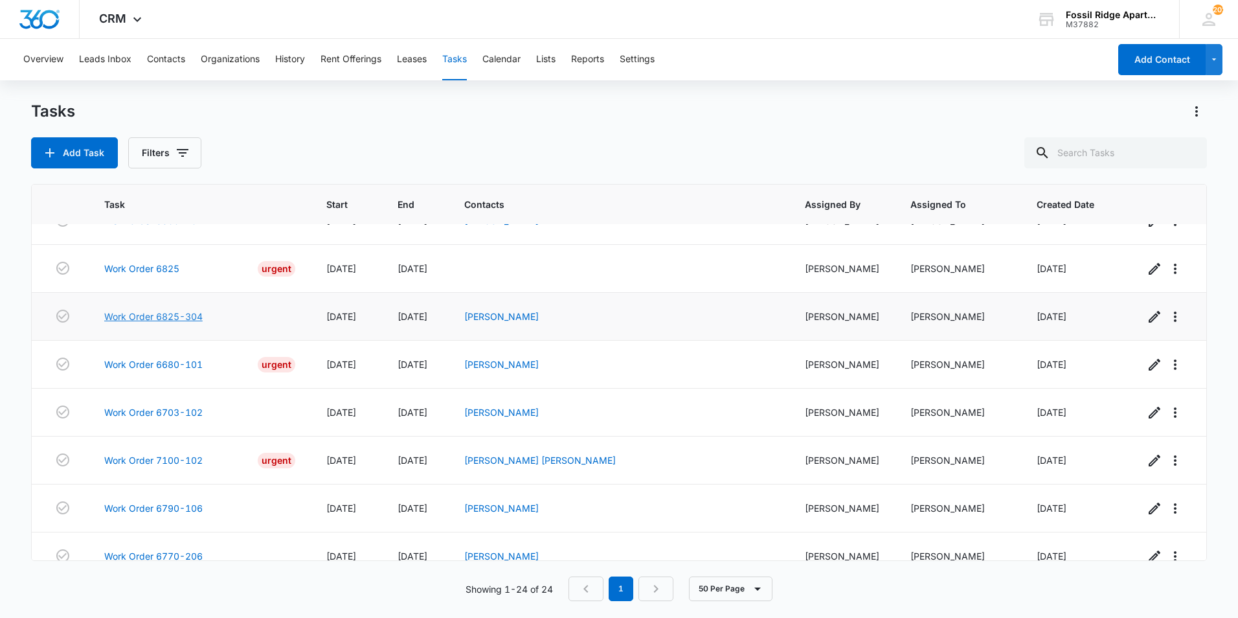
click at [195, 309] on link "Work Order 6825-304" at bounding box center [153, 316] width 98 height 14
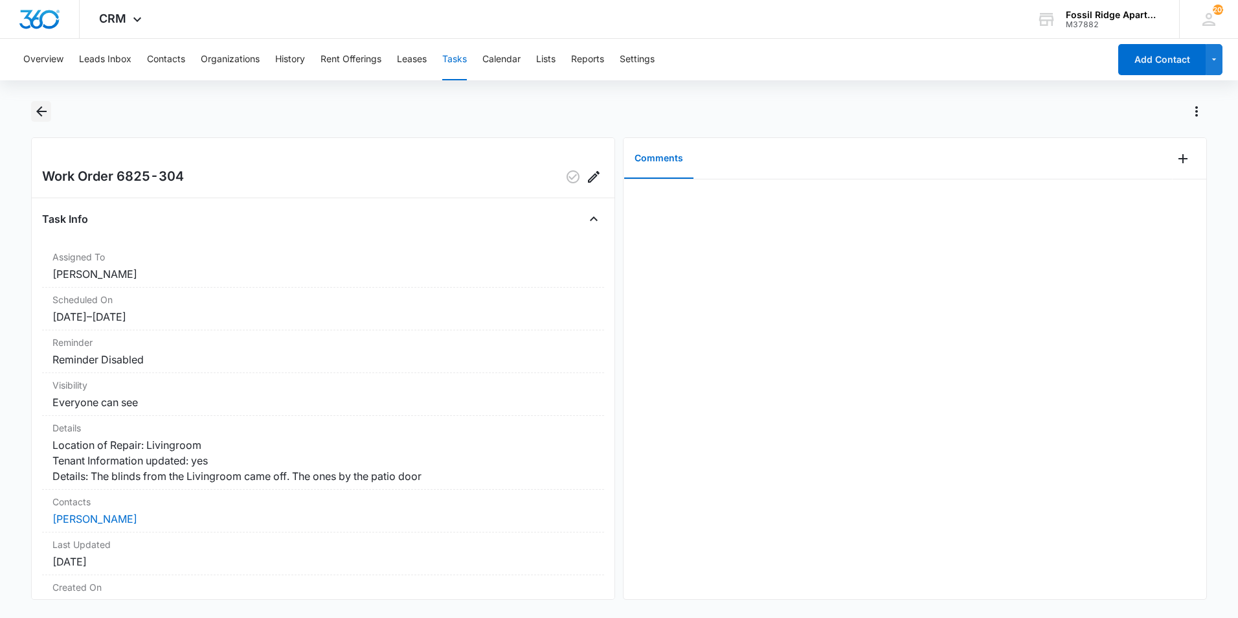
click at [42, 117] on icon "Back" at bounding box center [42, 112] width 16 height 16
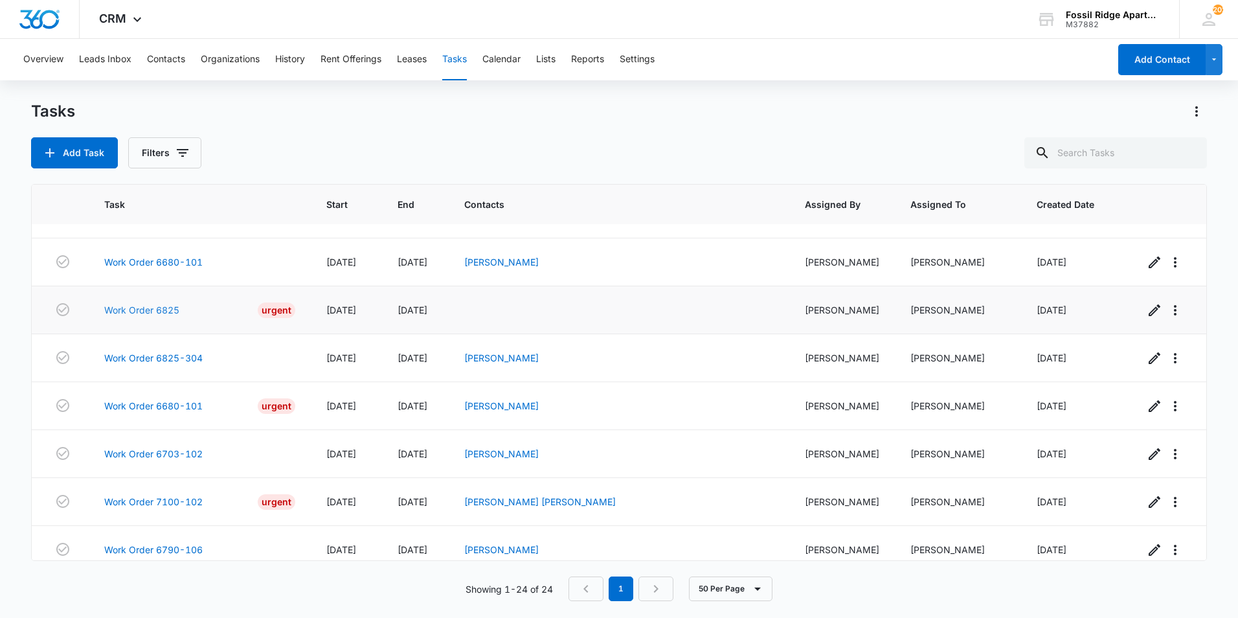
scroll to position [755, 0]
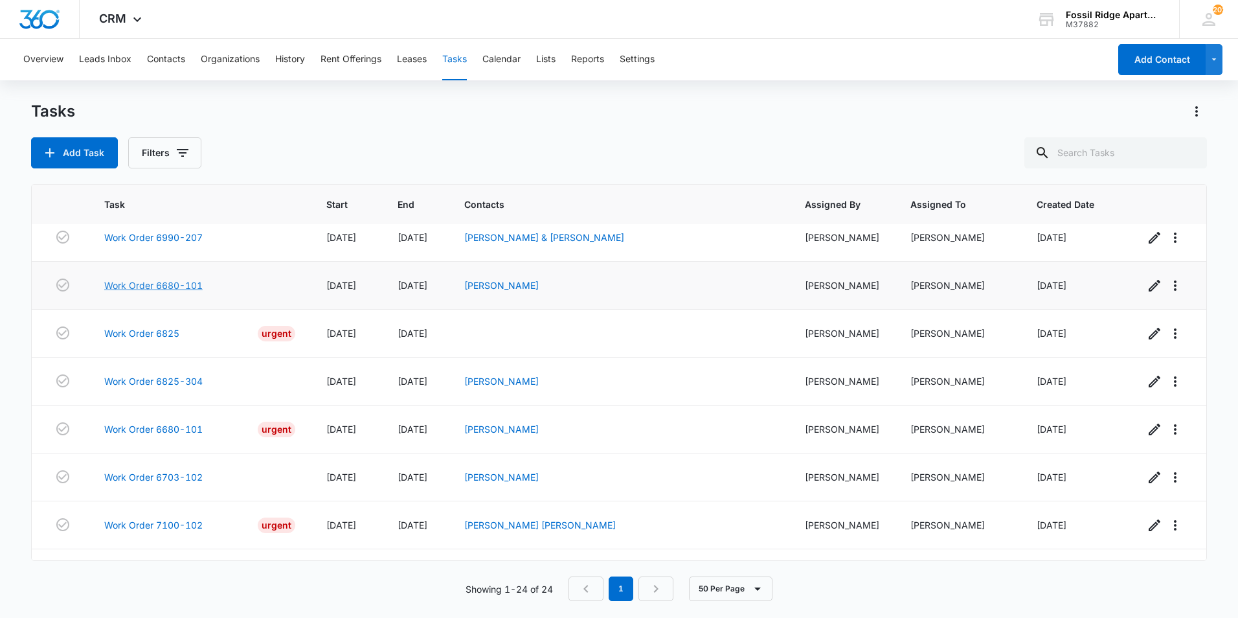
click at [153, 278] on link "Work Order 6680-101" at bounding box center [153, 285] width 98 height 14
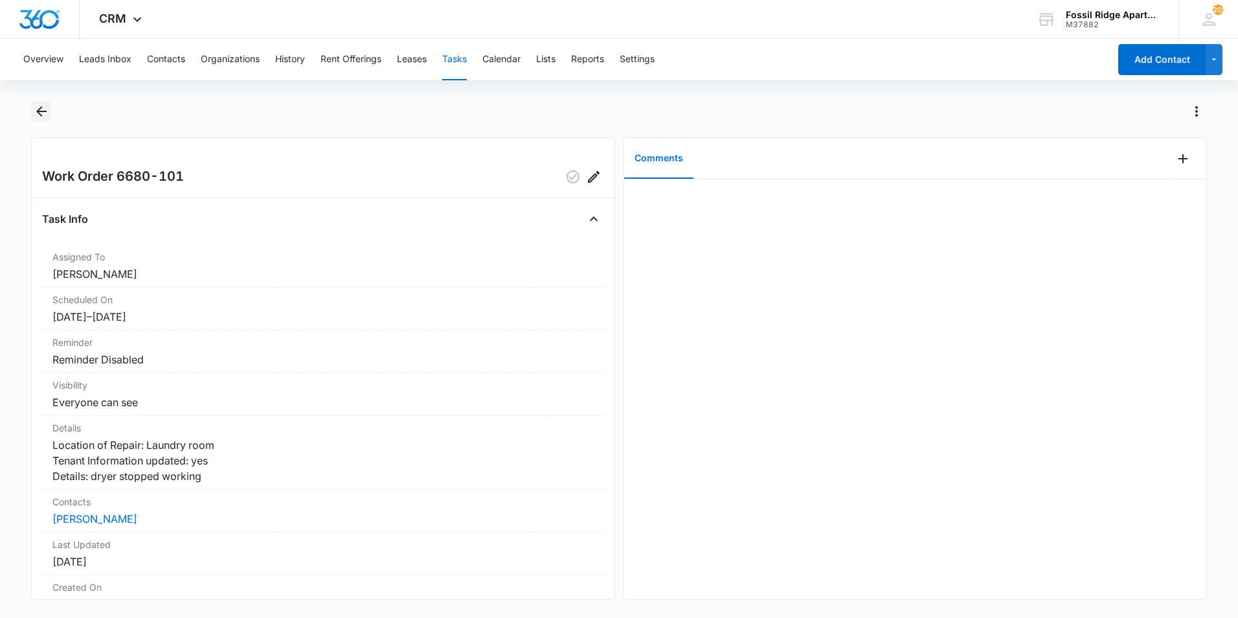
click at [43, 113] on icon "Back" at bounding box center [42, 112] width 16 height 16
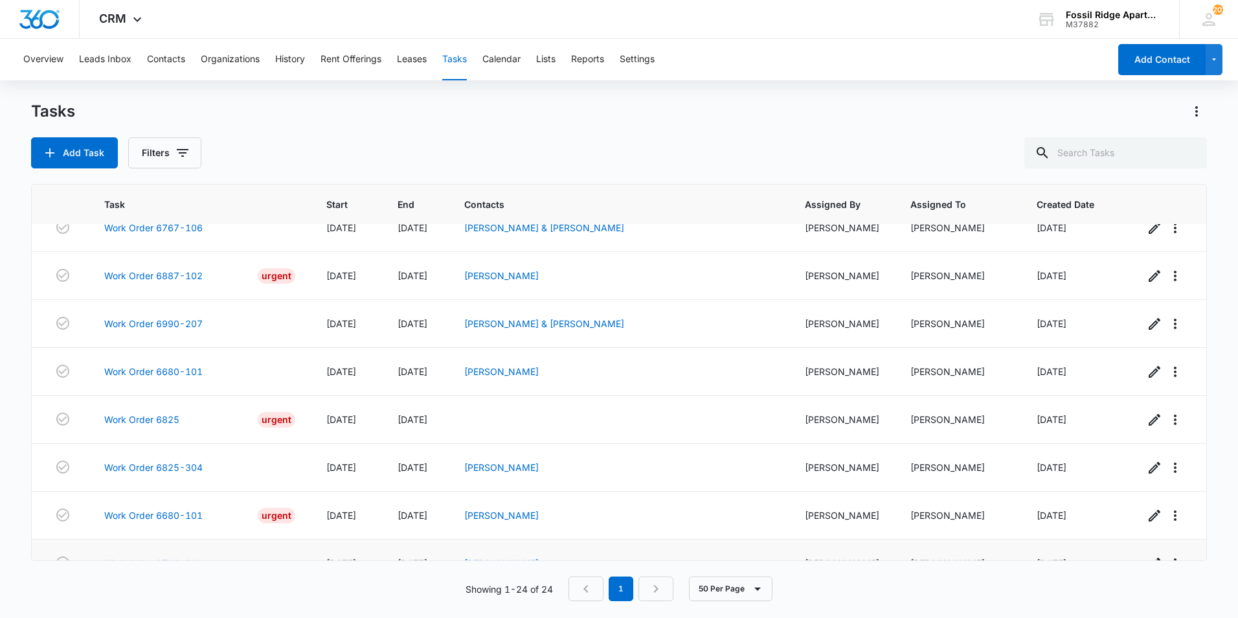
scroll to position [820, 0]
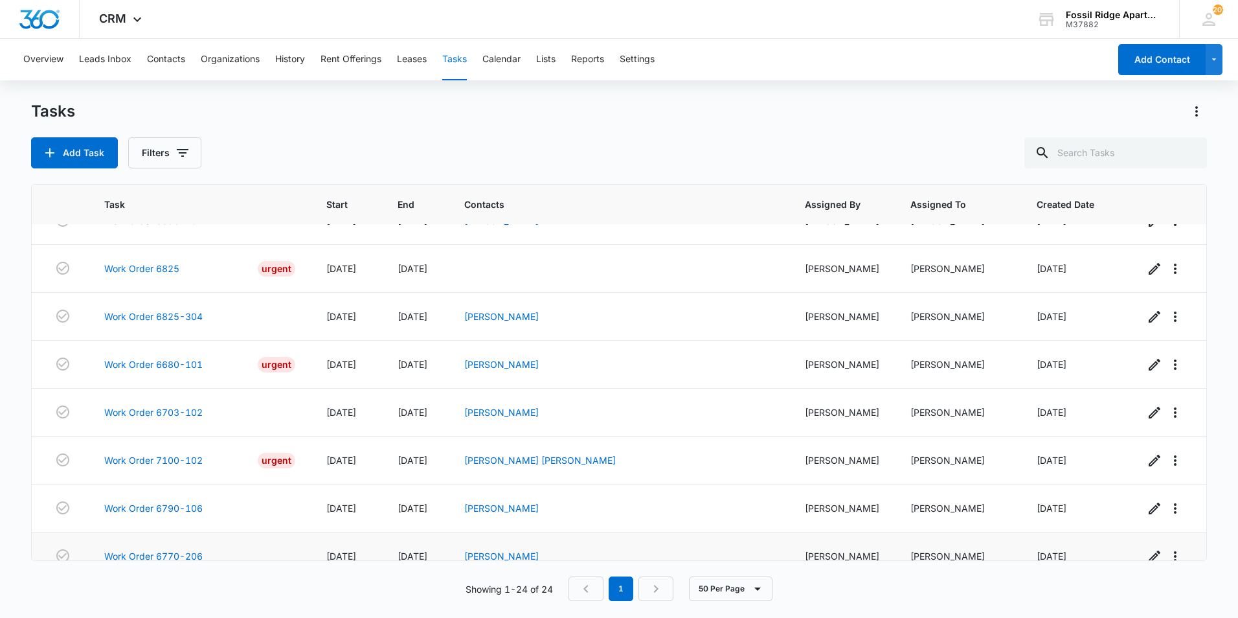
click at [183, 532] on td "Work Order 6770-206" at bounding box center [200, 556] width 222 height 48
click at [182, 549] on link "Work Order 6770-206" at bounding box center [153, 556] width 98 height 14
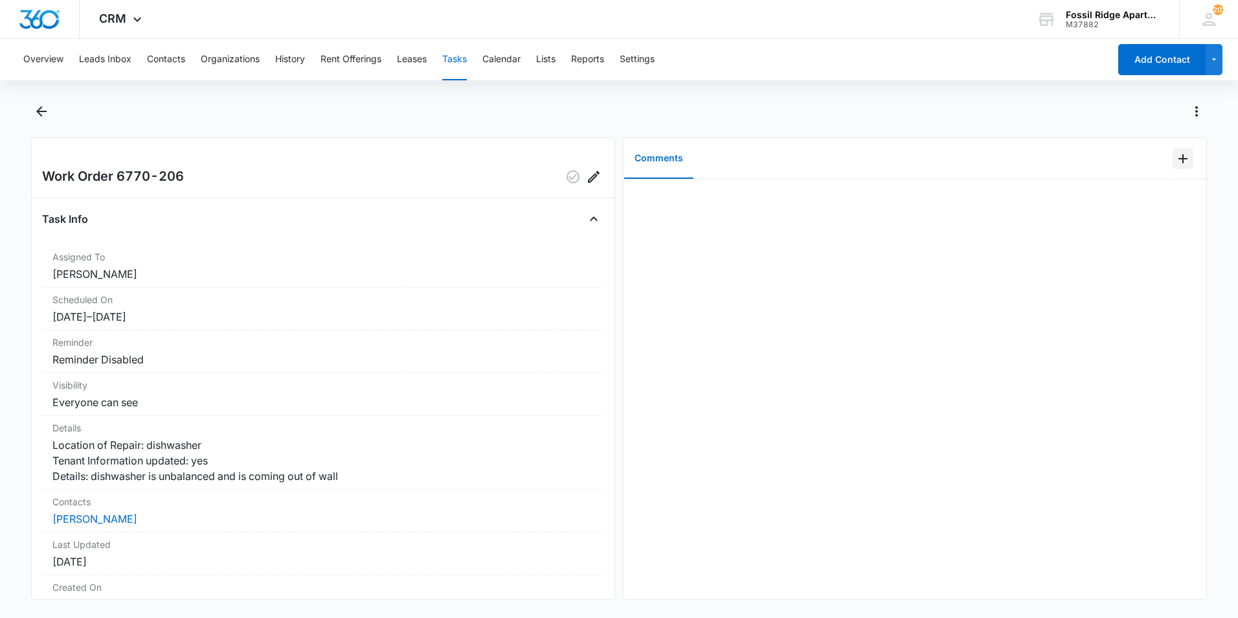
click at [1175, 159] on icon "Add Comment" at bounding box center [1183, 159] width 16 height 16
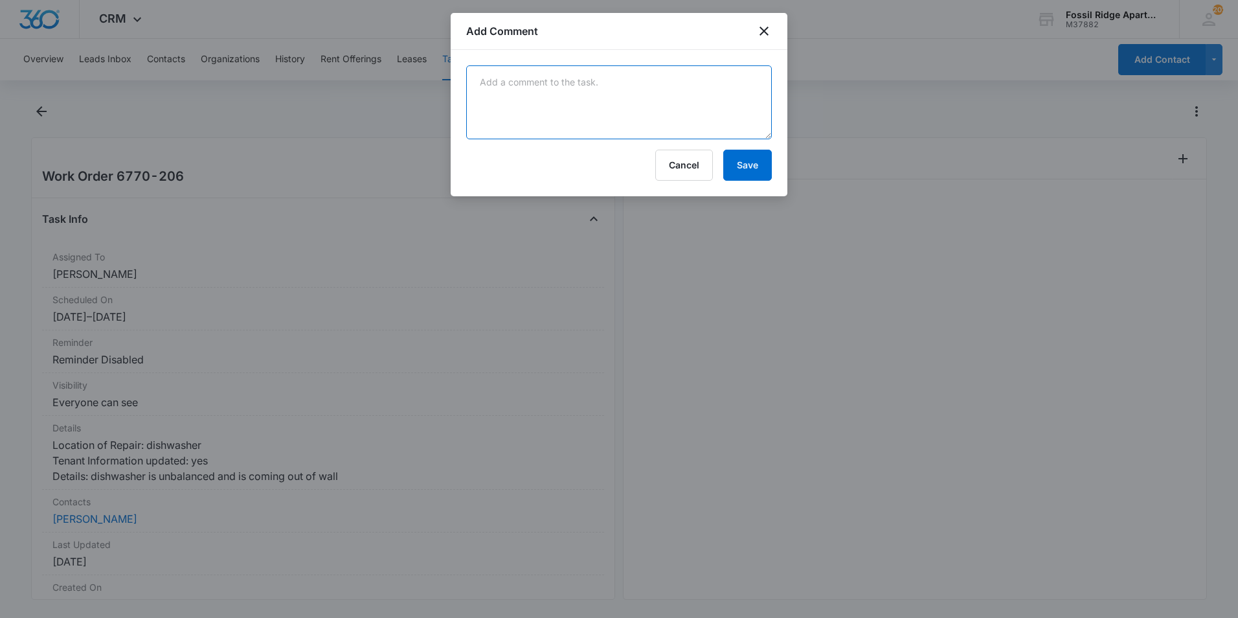
click at [677, 83] on textarea at bounding box center [619, 102] width 306 height 74
type textarea "Secured the dishwasher with new screws."
click at [741, 160] on button "Save" at bounding box center [747, 165] width 49 height 31
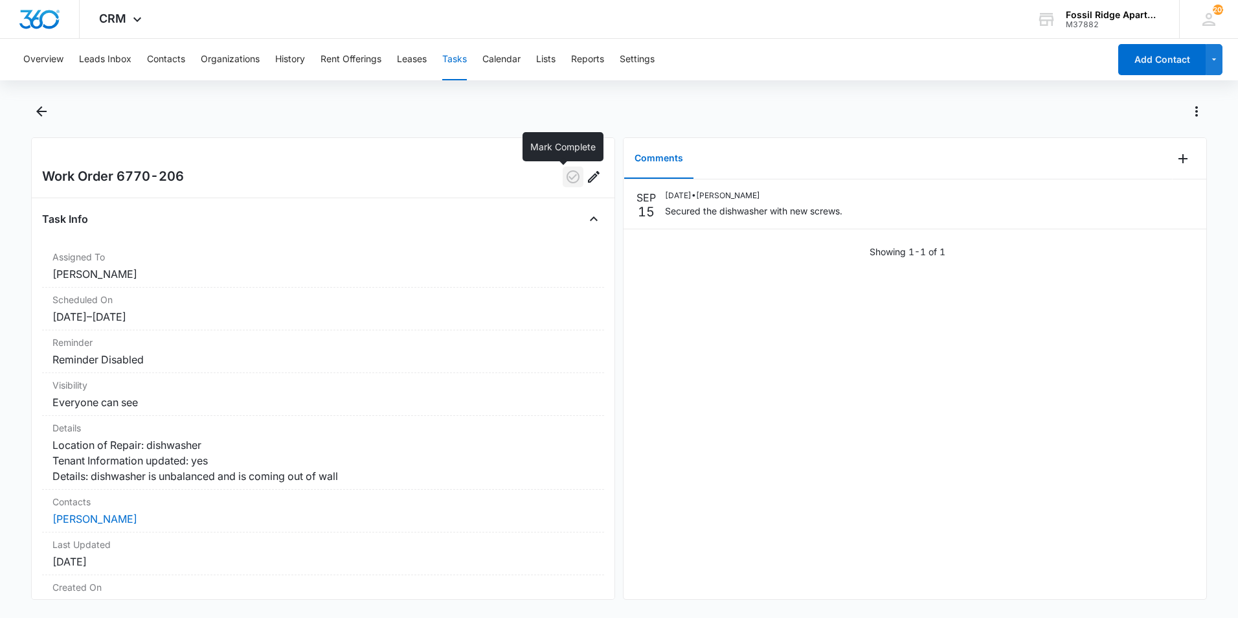
click at [563, 182] on button "button" at bounding box center [573, 176] width 21 height 21
click at [31, 111] on button "Back" at bounding box center [41, 111] width 20 height 21
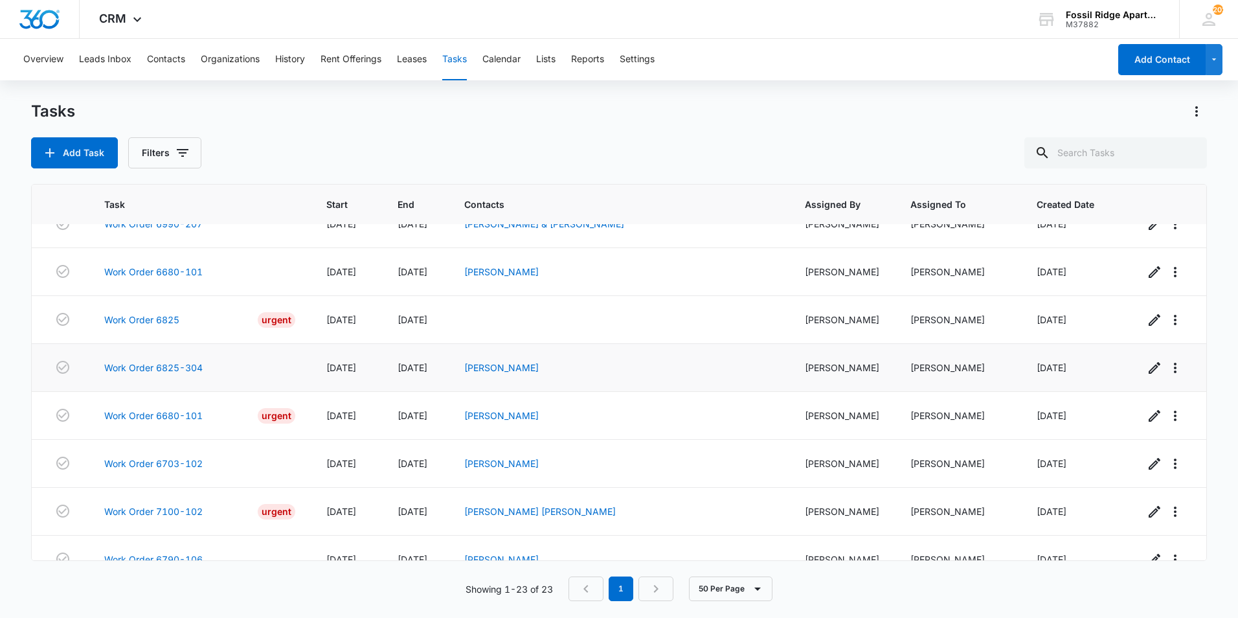
scroll to position [772, 0]
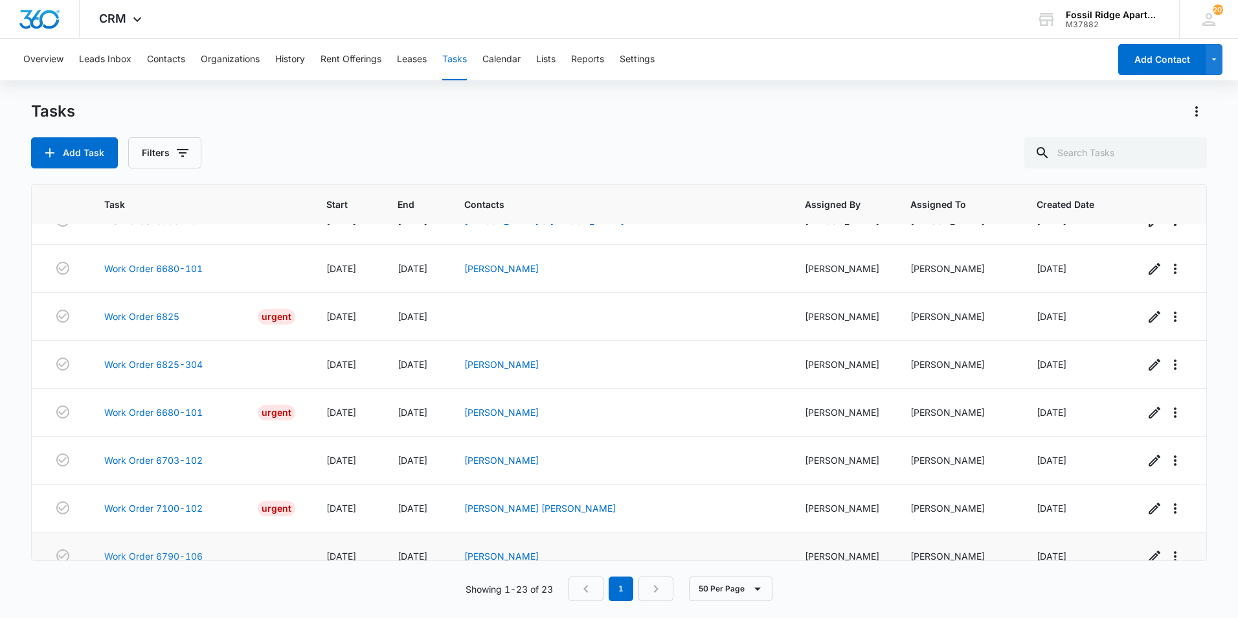
click at [182, 549] on link "Work Order 6790-106" at bounding box center [153, 556] width 98 height 14
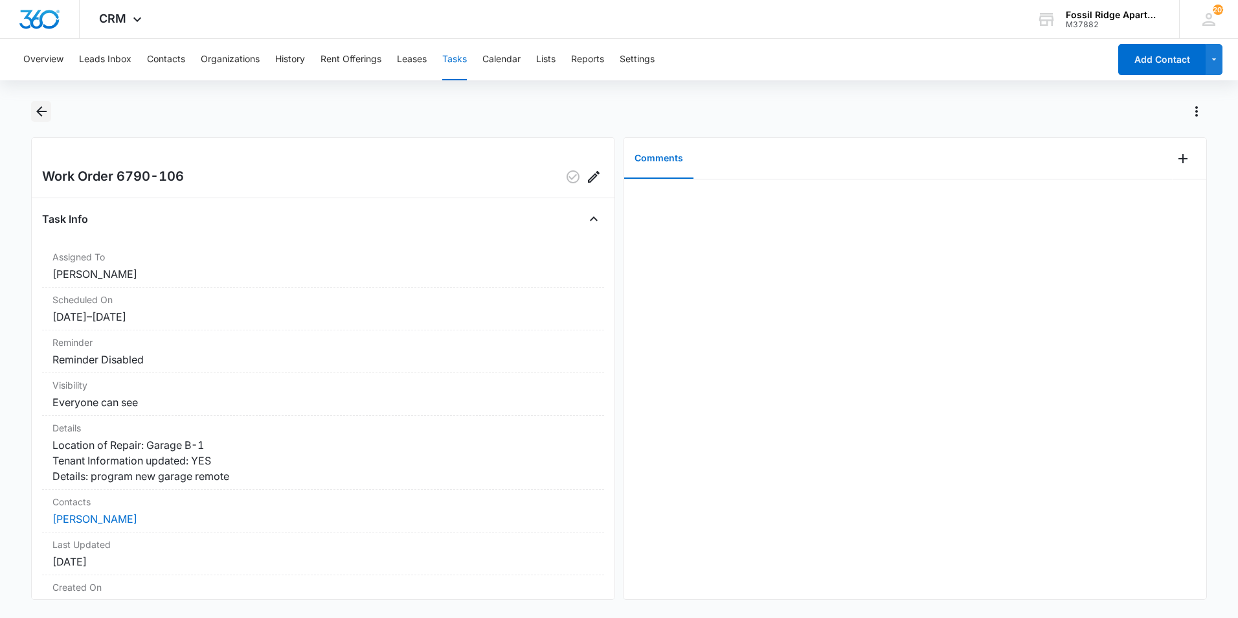
click at [37, 115] on icon "Back" at bounding box center [42, 112] width 16 height 16
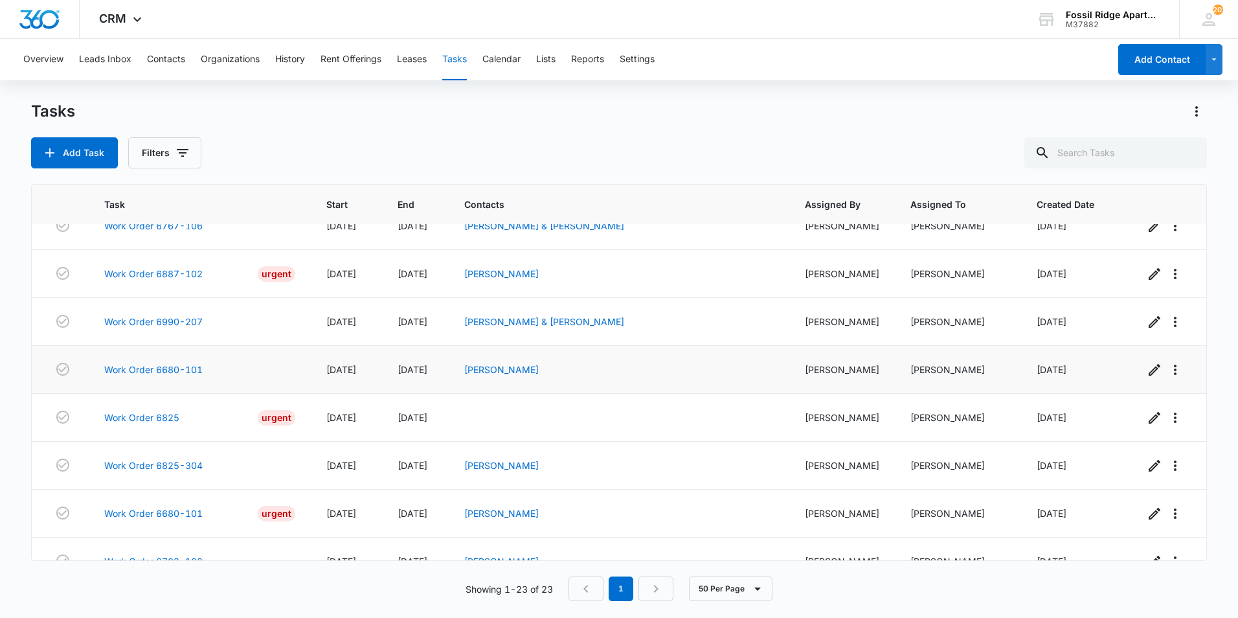
scroll to position [772, 0]
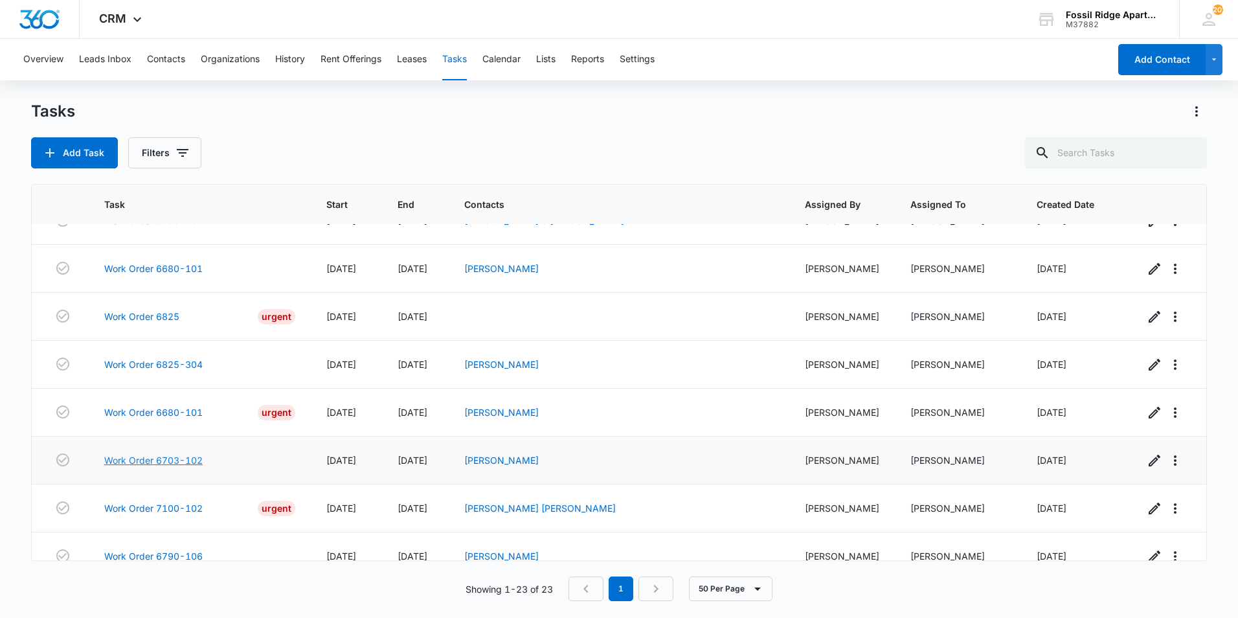
click at [164, 453] on link "Work Order 6703-102" at bounding box center [153, 460] width 98 height 14
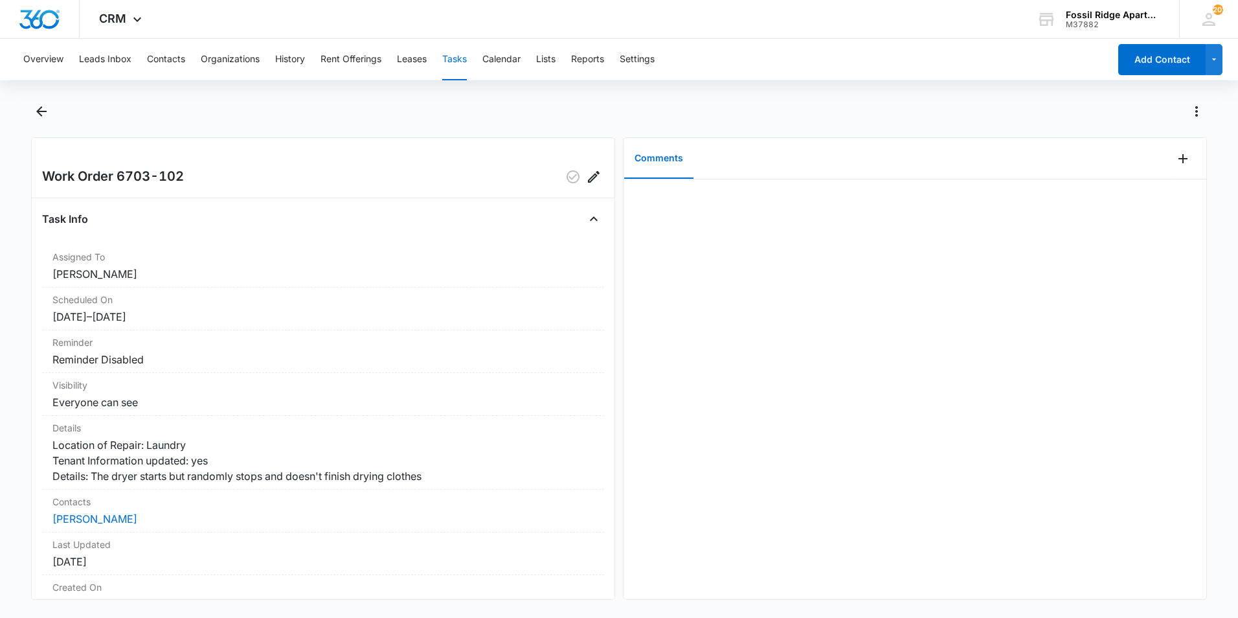
click at [28, 109] on main "Work Order 6703-102 Task Info Assigned To [PERSON_NAME] Scheduled On [DATE] – […" at bounding box center [619, 358] width 1238 height 514
click at [34, 117] on icon "Back" at bounding box center [42, 112] width 16 height 16
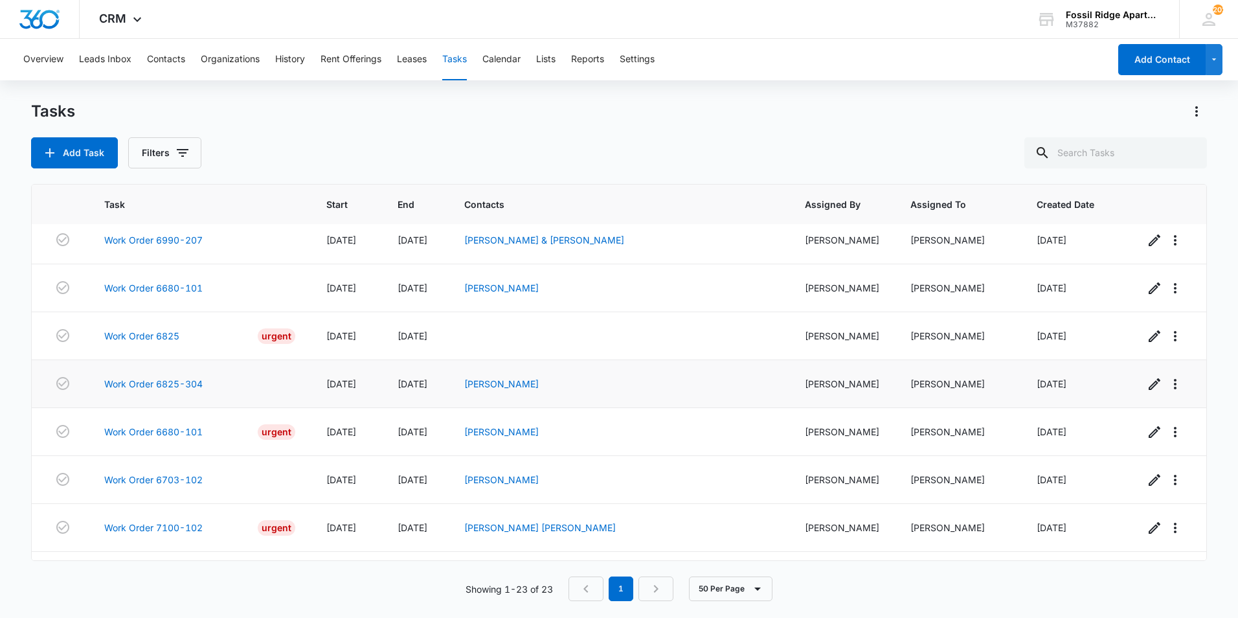
scroll to position [772, 0]
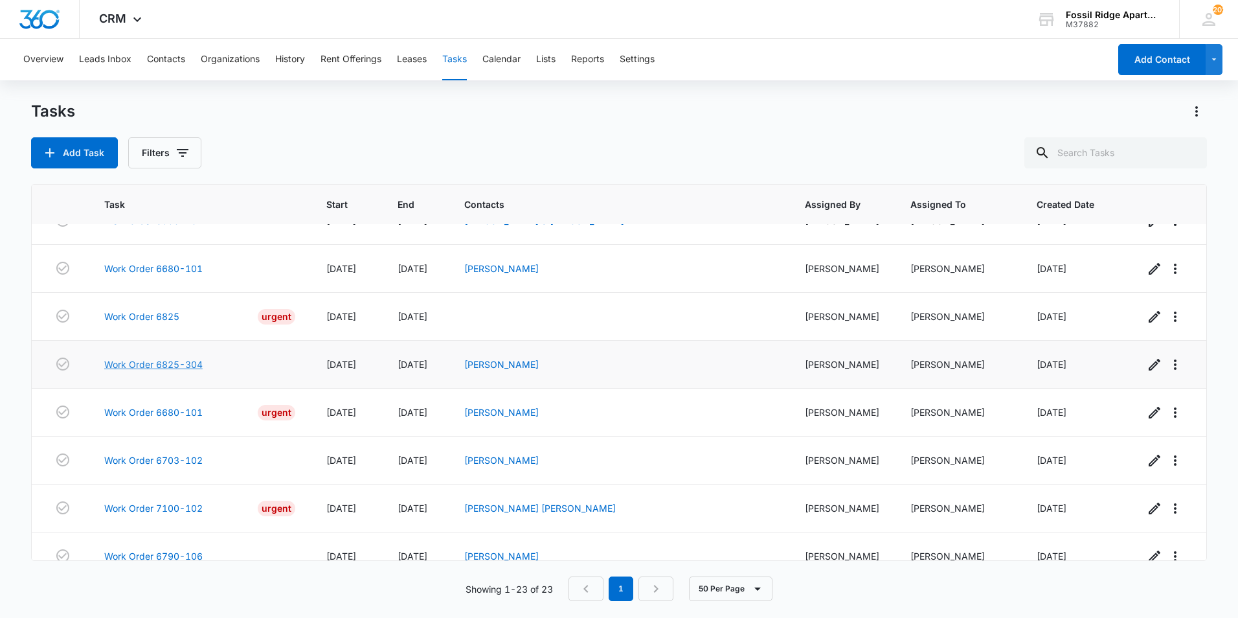
click at [186, 357] on link "Work Order 6825-304" at bounding box center [153, 364] width 98 height 14
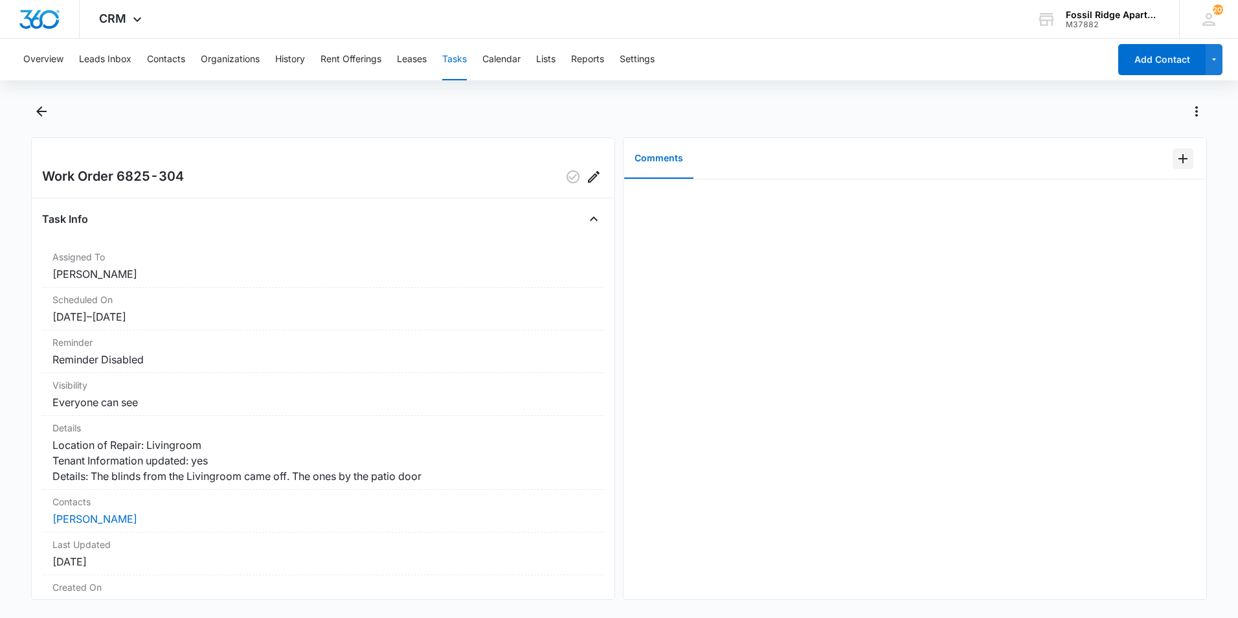
click at [1173, 155] on button "Add Comment" at bounding box center [1183, 158] width 21 height 21
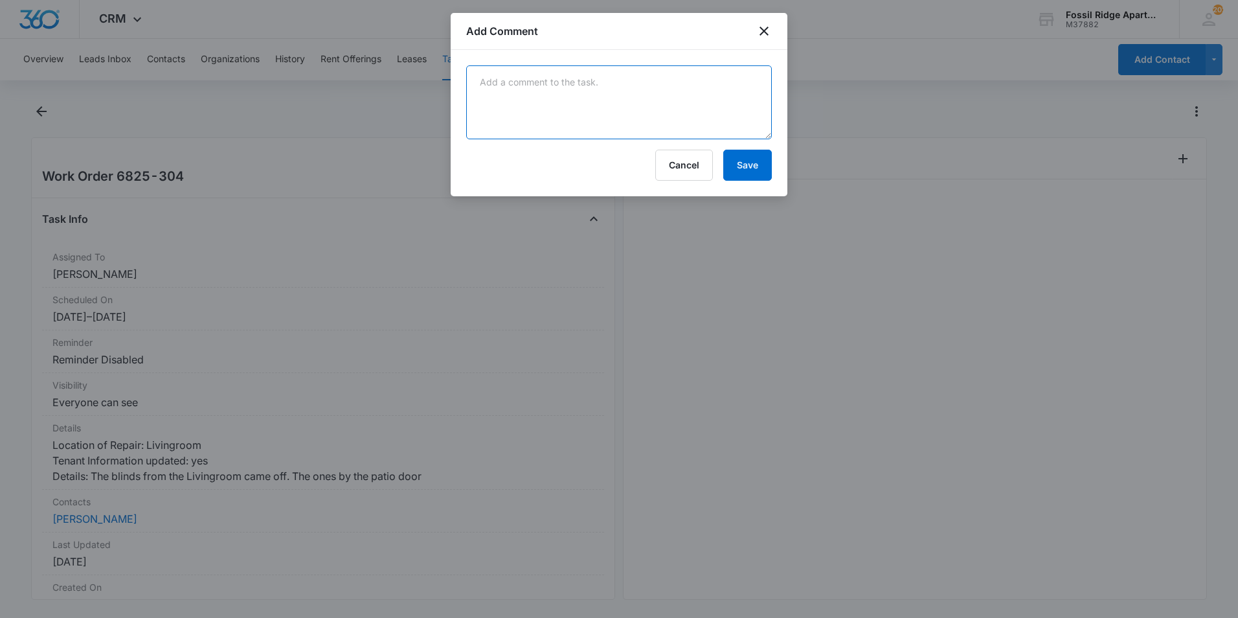
click at [568, 85] on textarea at bounding box center [619, 102] width 306 height 74
click at [590, 80] on textarea "Replaced patio blind slats(x2)." at bounding box center [619, 102] width 306 height 74
type textarea "Replaced patio blind slats (x2)."
click at [738, 166] on button "Save" at bounding box center [747, 165] width 49 height 31
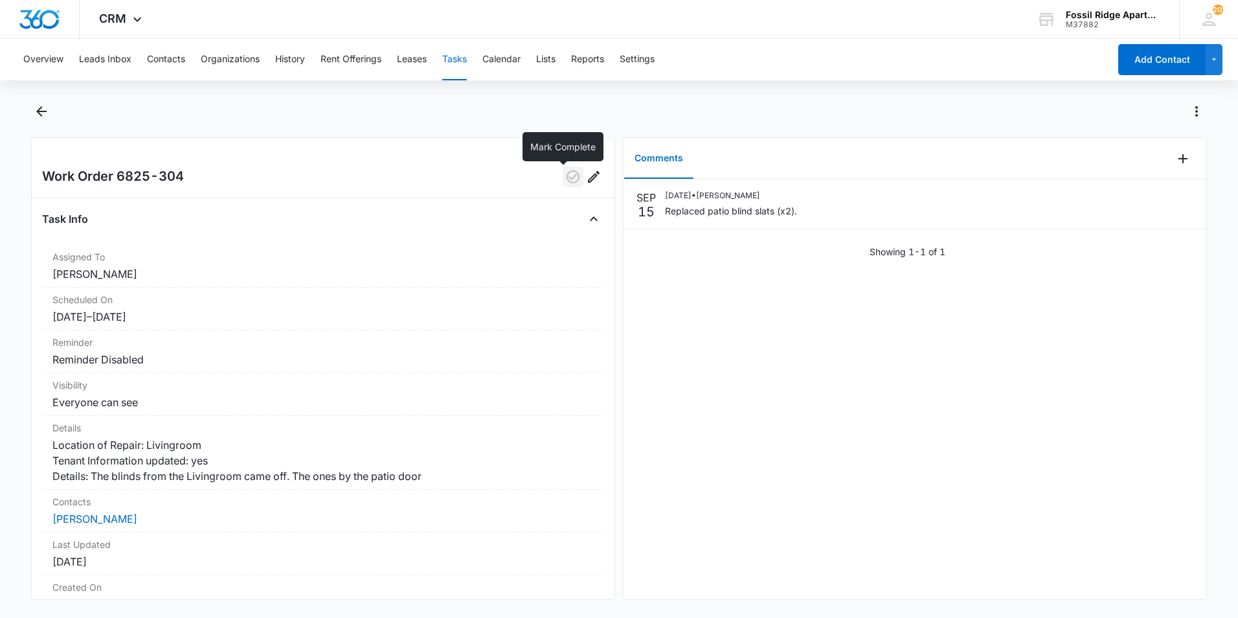
click at [565, 172] on icon "button" at bounding box center [573, 177] width 16 height 16
click at [41, 109] on icon "Back" at bounding box center [42, 112] width 16 height 16
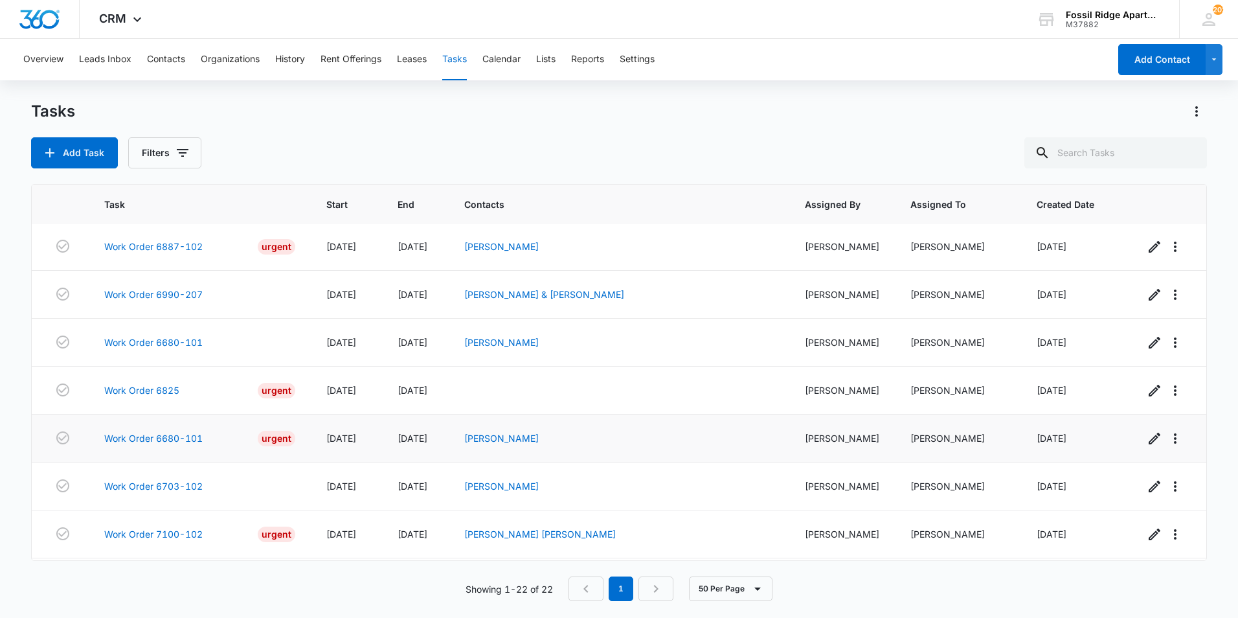
scroll to position [724, 0]
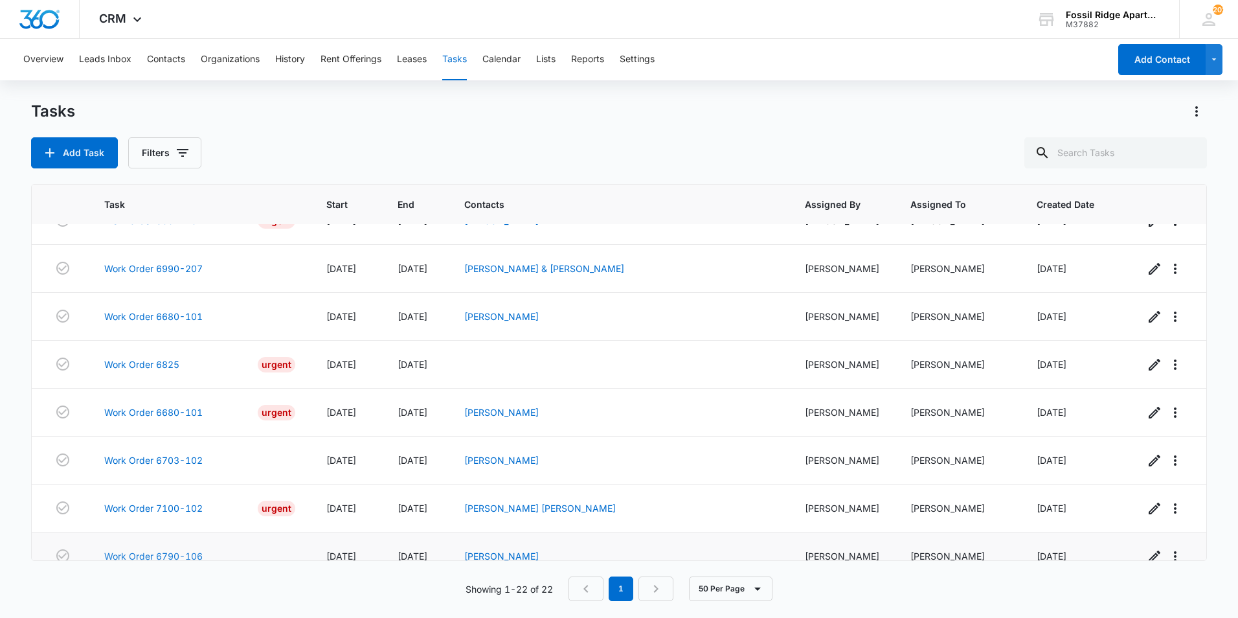
click at [140, 549] on link "Work Order 6790-106" at bounding box center [153, 556] width 98 height 14
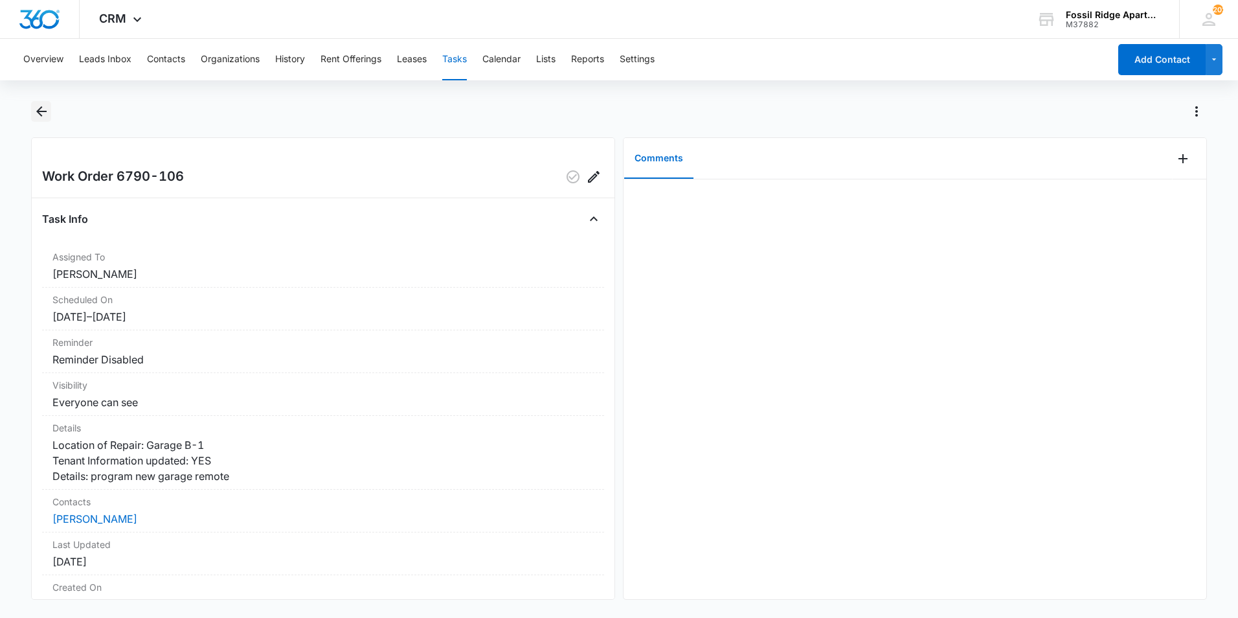
click at [43, 109] on icon "Back" at bounding box center [42, 112] width 16 height 16
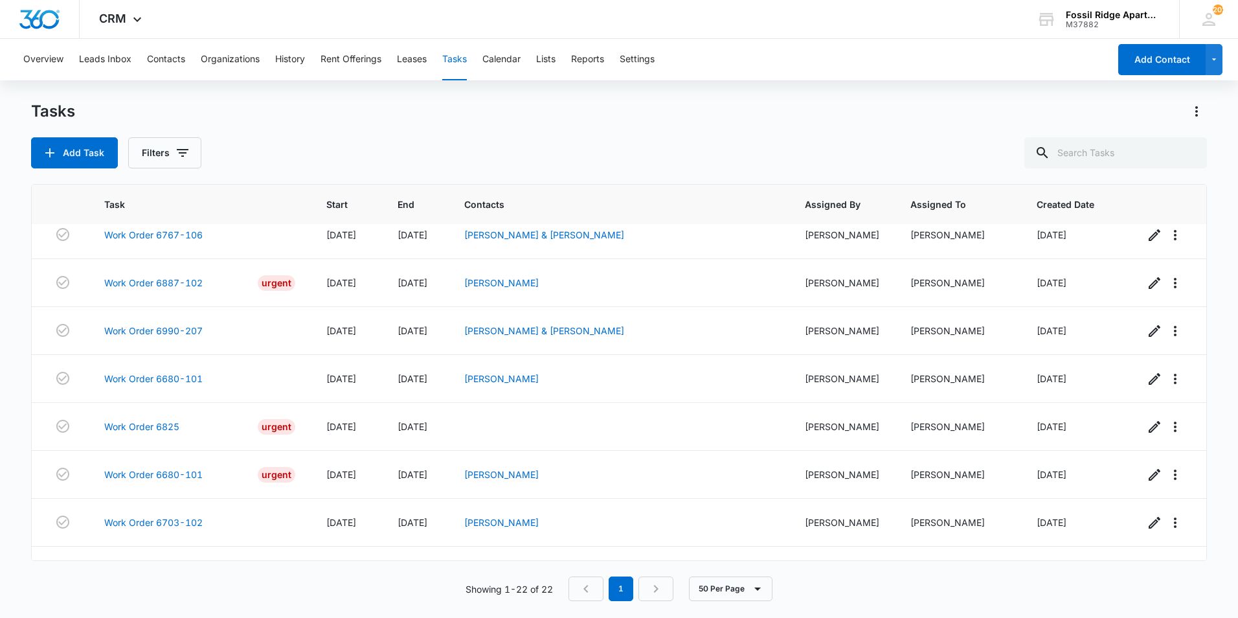
scroll to position [724, 0]
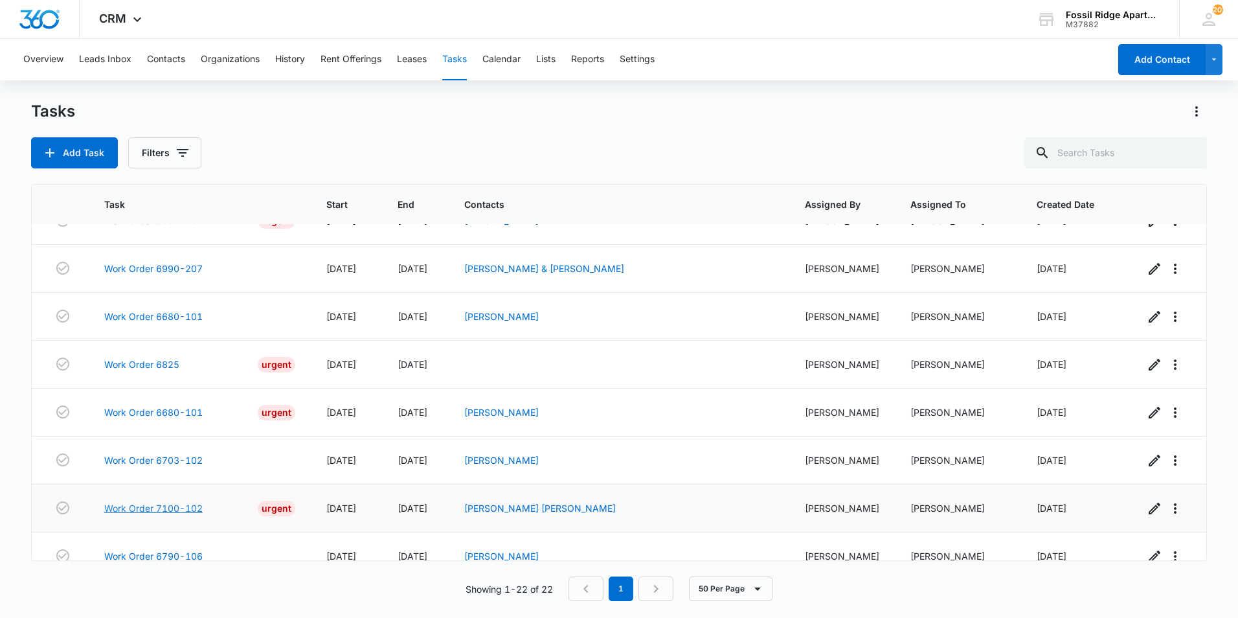
click at [179, 501] on link "Work Order 7100-102" at bounding box center [153, 508] width 98 height 14
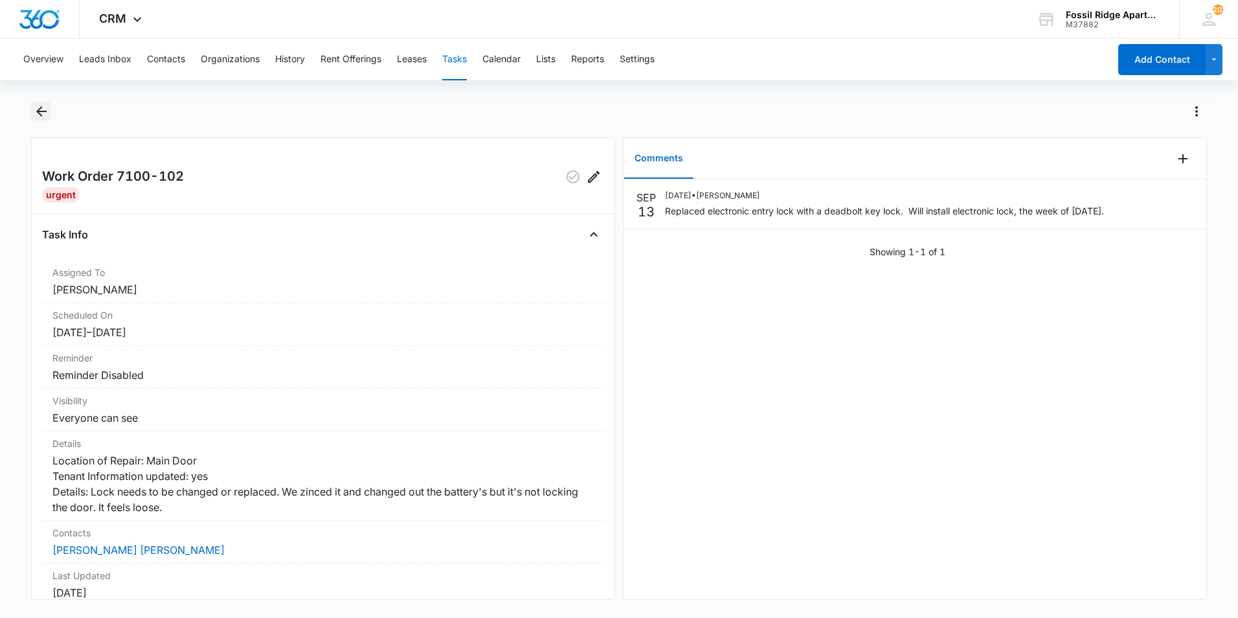
click at [32, 114] on button "Back" at bounding box center [41, 111] width 20 height 21
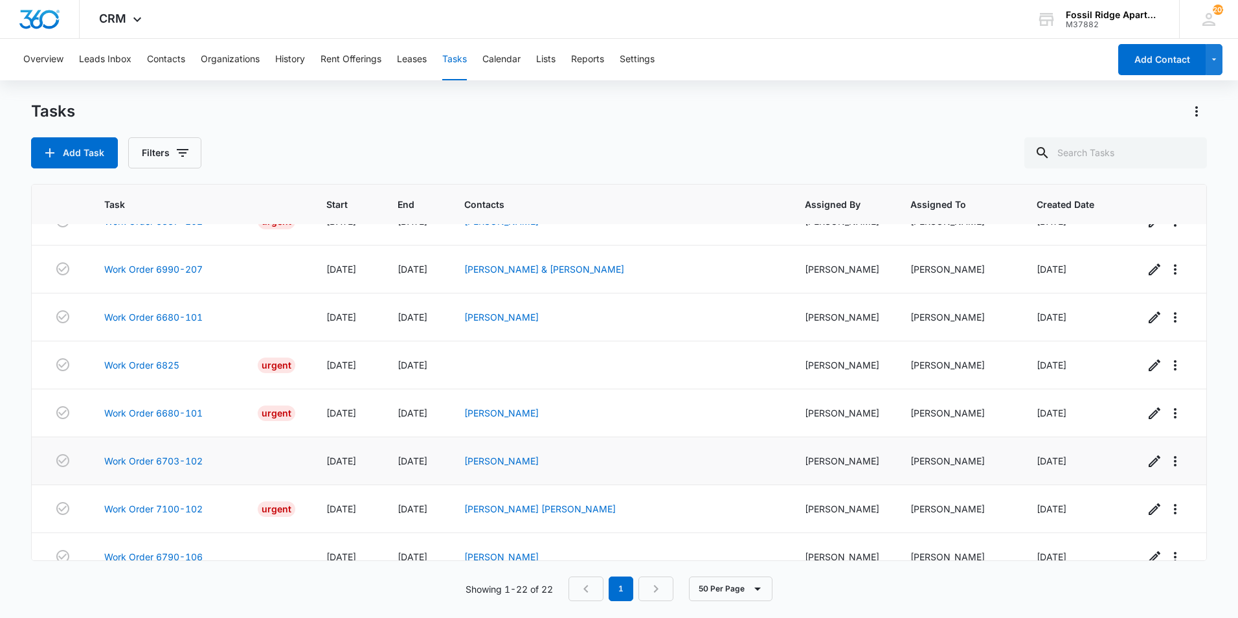
scroll to position [724, 0]
click at [152, 453] on link "Work Order 6703-102" at bounding box center [153, 460] width 98 height 14
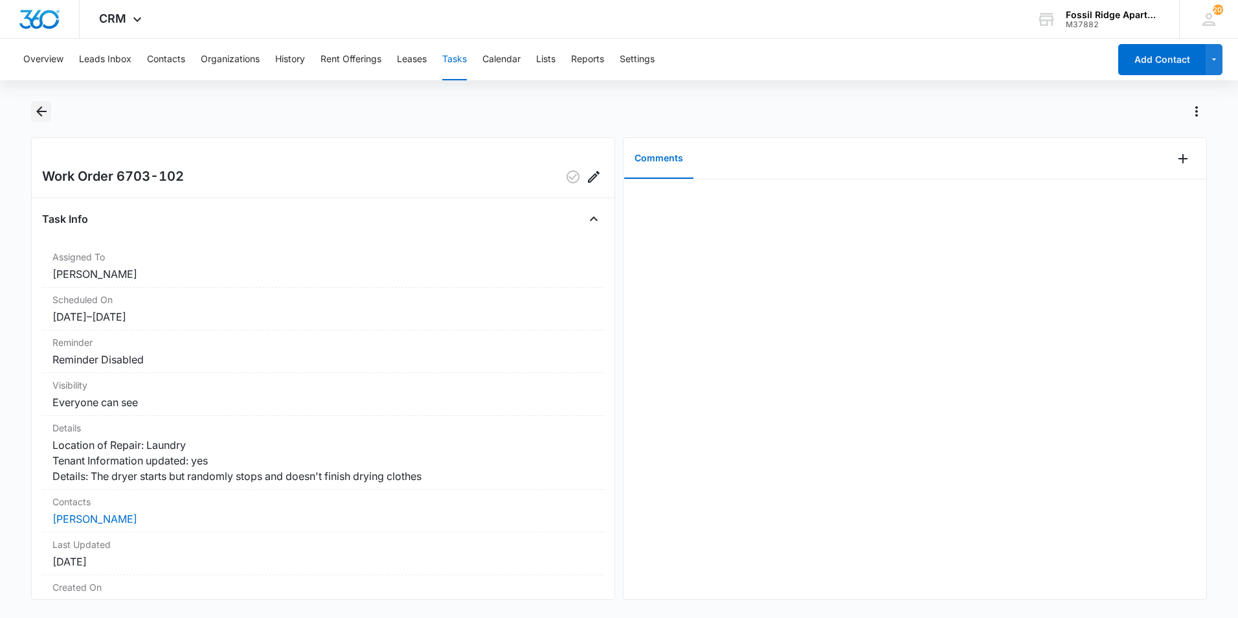
click at [44, 109] on icon "Back" at bounding box center [42, 112] width 16 height 16
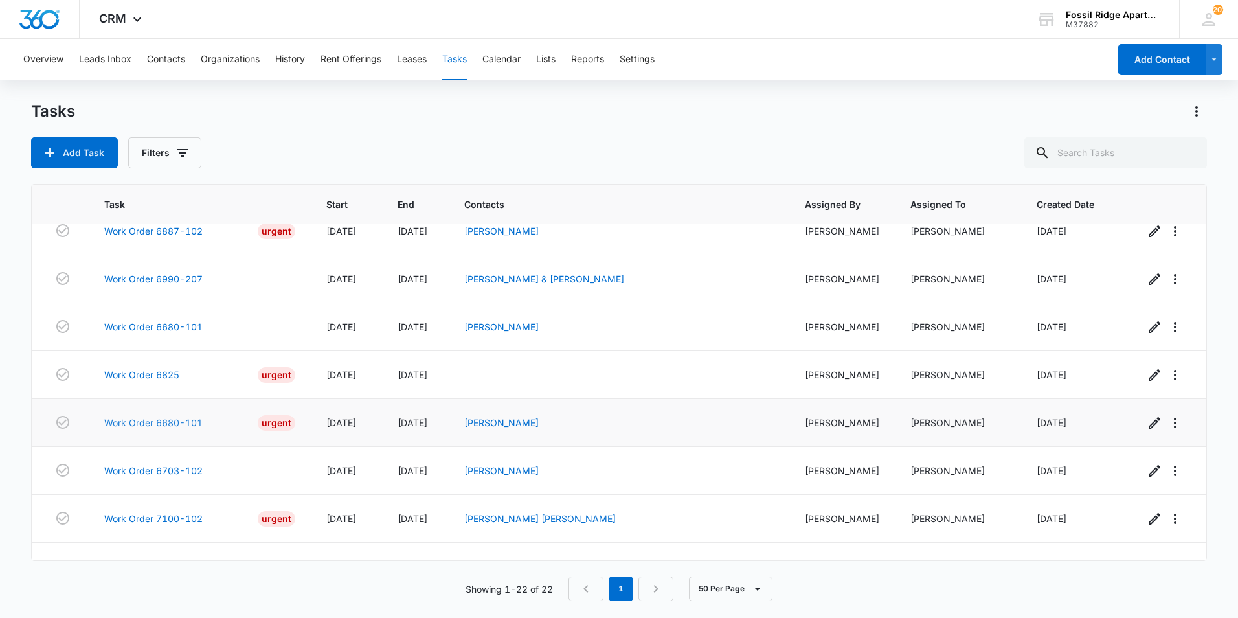
scroll to position [724, 0]
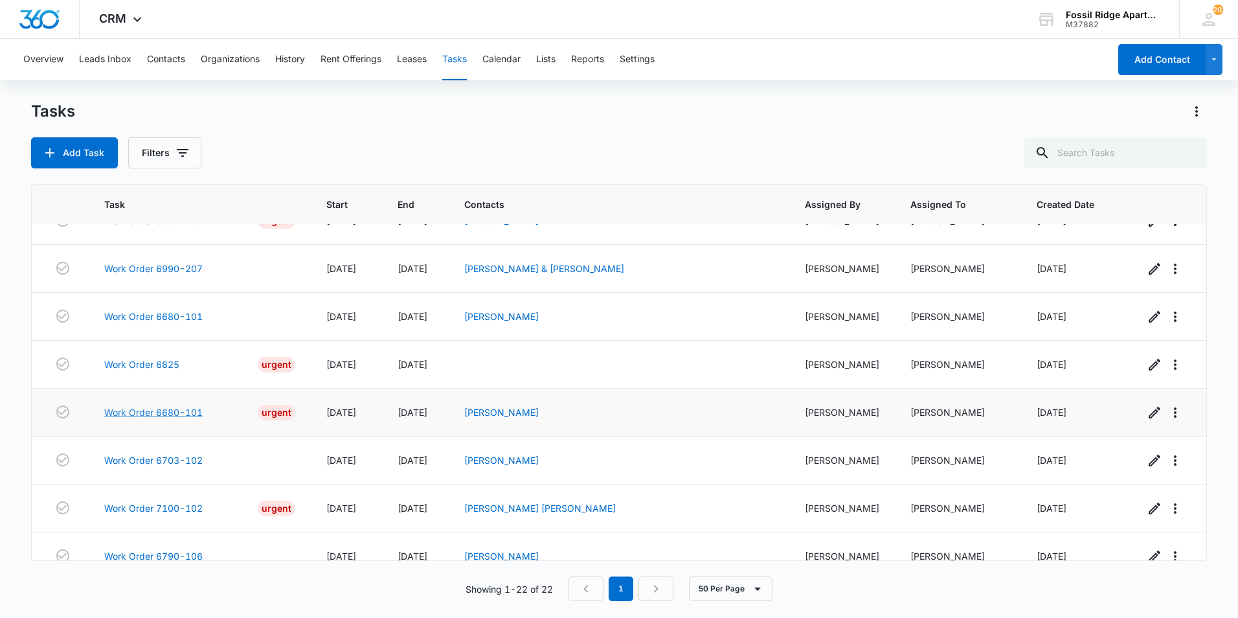
click at [175, 405] on link "Work Order 6680-101" at bounding box center [153, 412] width 98 height 14
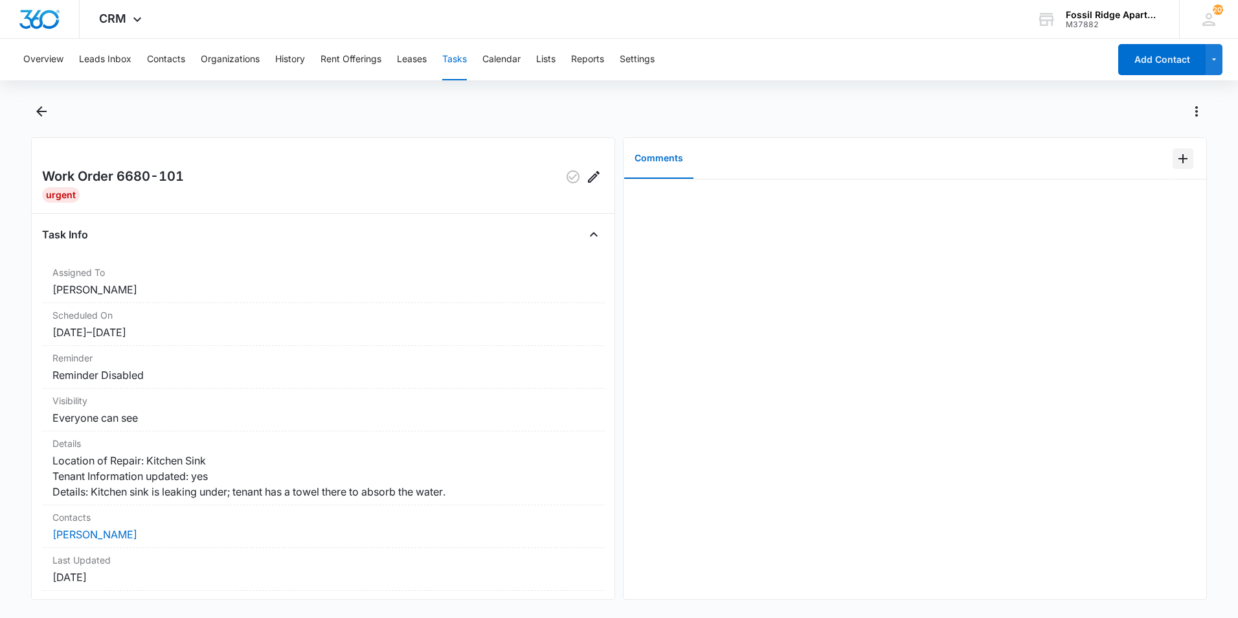
click at [1177, 160] on icon "Add Comment" at bounding box center [1183, 159] width 16 height 16
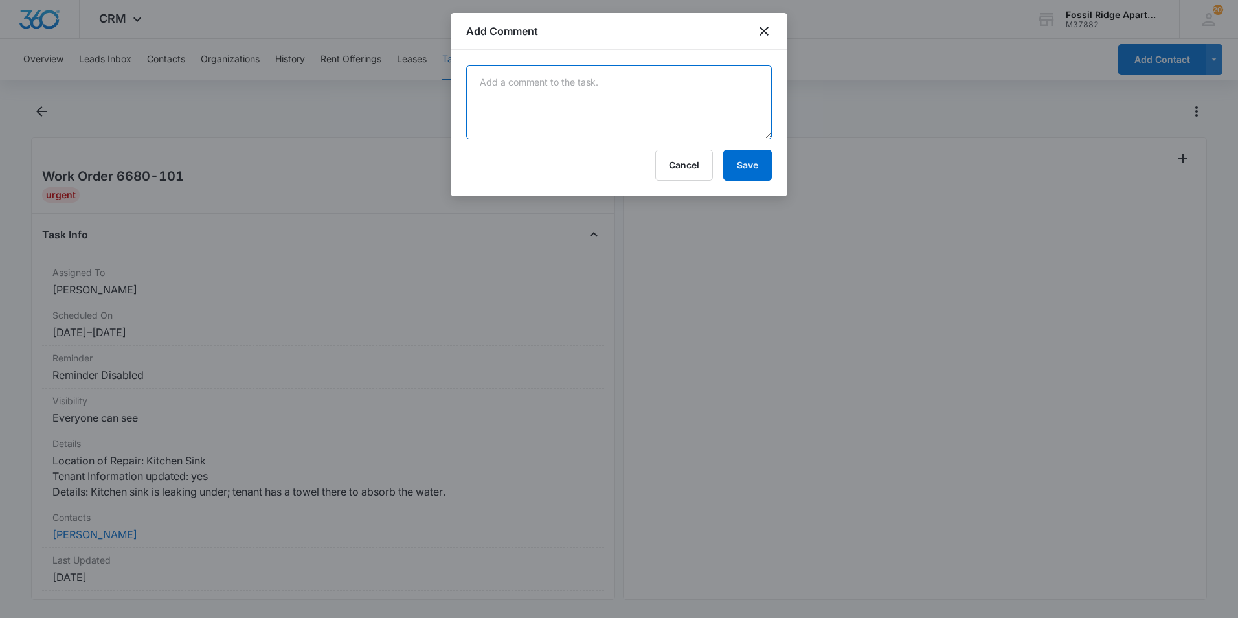
click at [519, 78] on textarea at bounding box center [619, 102] width 306 height 74
type textarea "Cleared the clogged drain and found no signs of leaks."
click at [756, 166] on button "Save" at bounding box center [747, 165] width 49 height 31
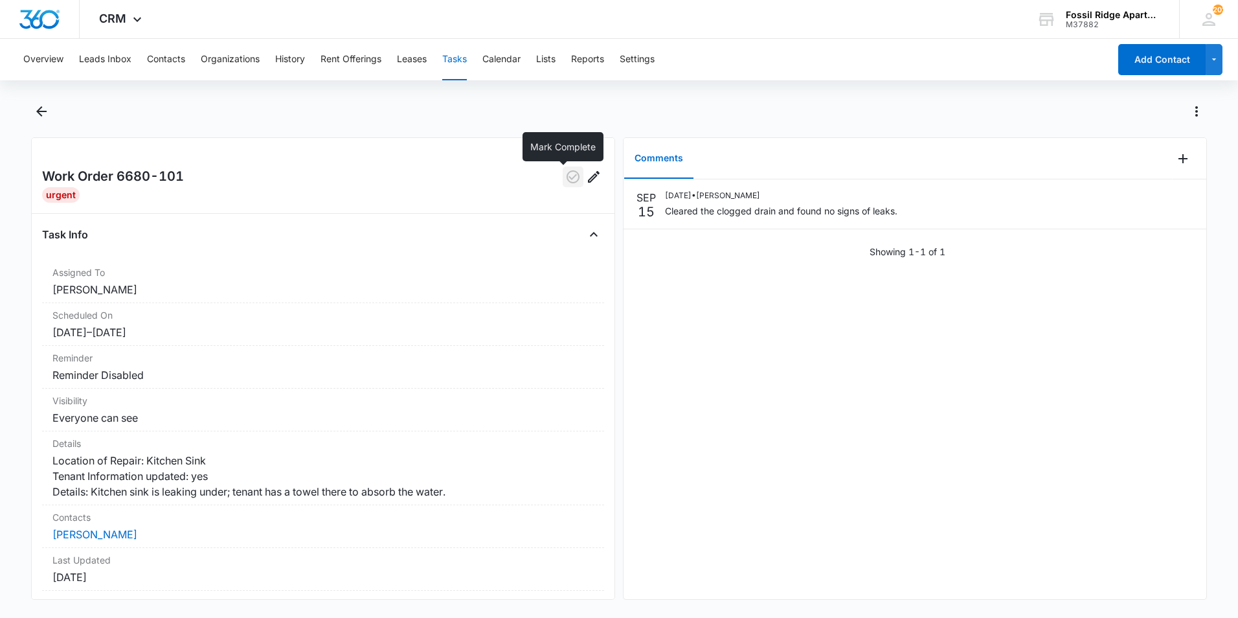
click at [567, 177] on icon "button" at bounding box center [573, 177] width 16 height 16
click at [41, 115] on icon "Back" at bounding box center [41, 111] width 10 height 10
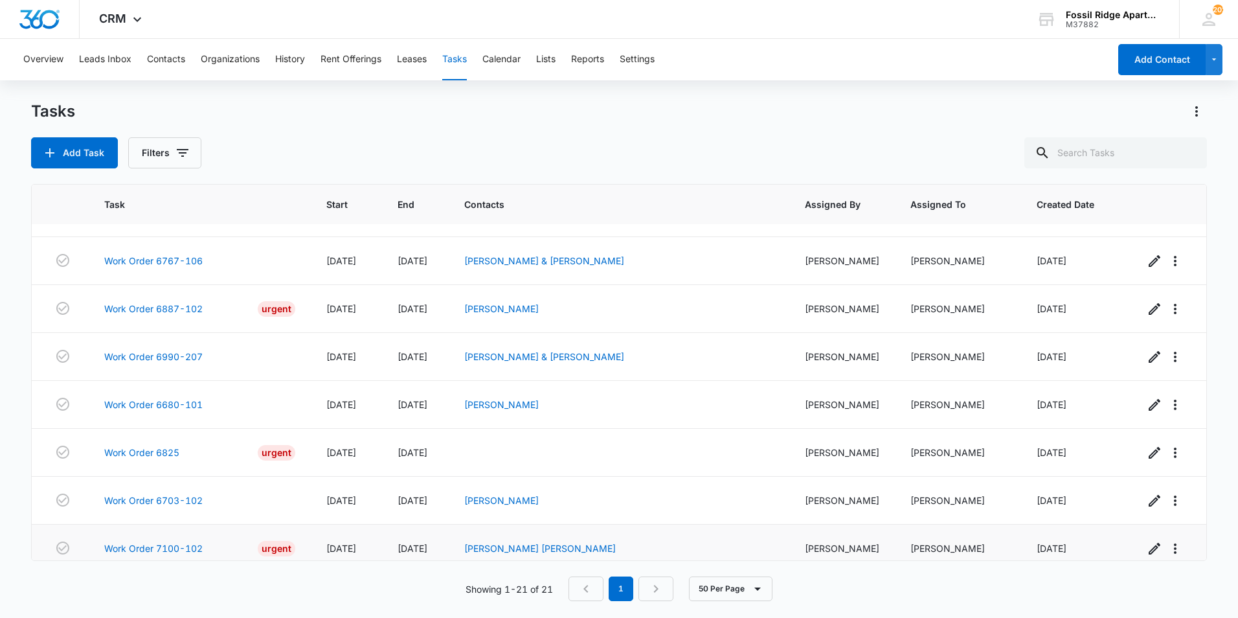
scroll to position [676, 0]
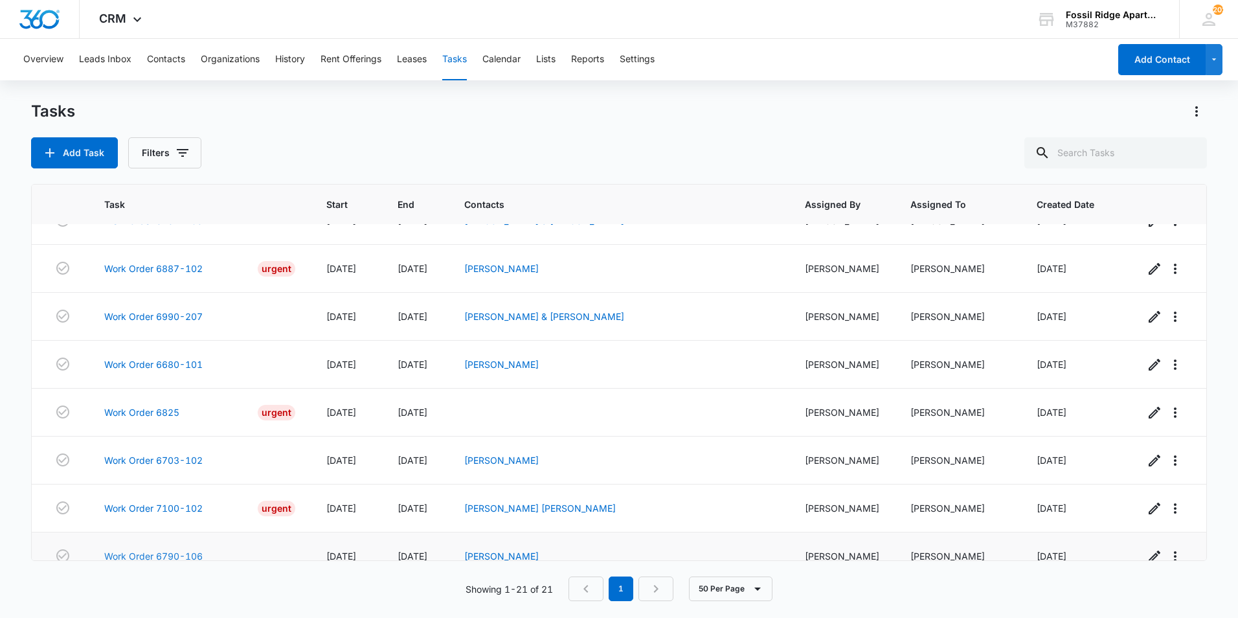
click at [175, 549] on link "Work Order 6790-106" at bounding box center [153, 556] width 98 height 14
